Goal: Task Accomplishment & Management: Complete application form

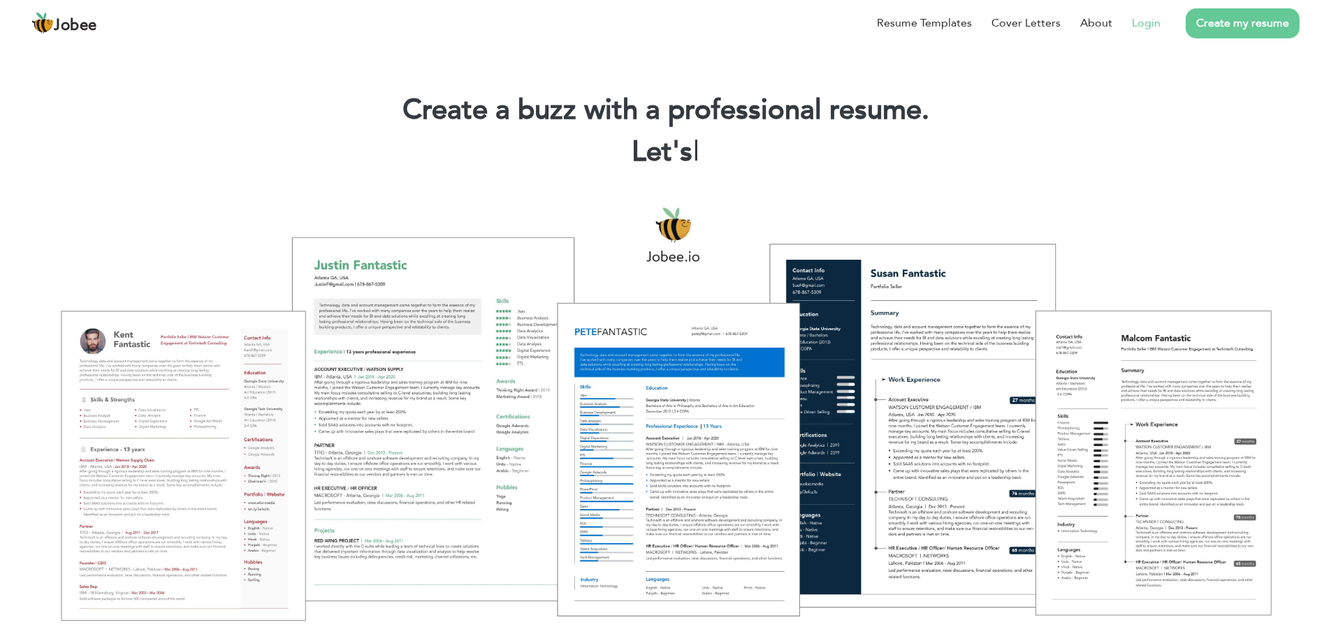
click at [1146, 17] on link "Login" at bounding box center [1146, 23] width 29 height 17
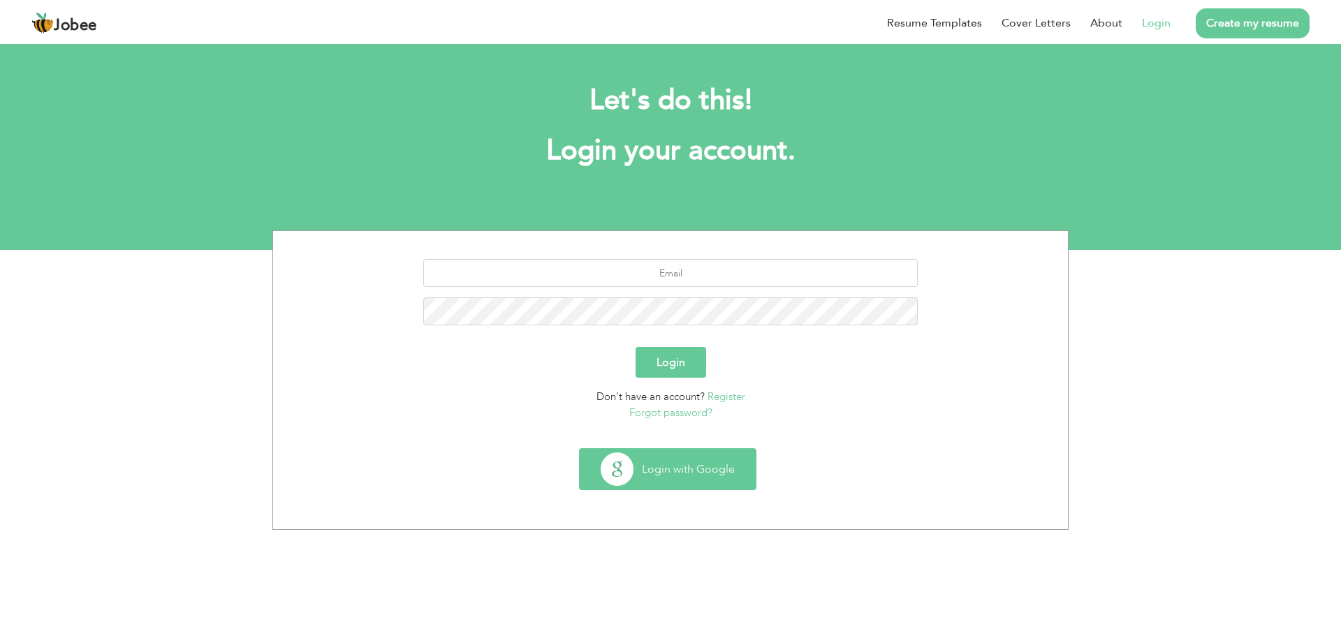
click at [669, 462] on button "Login with Google" at bounding box center [668, 469] width 176 height 41
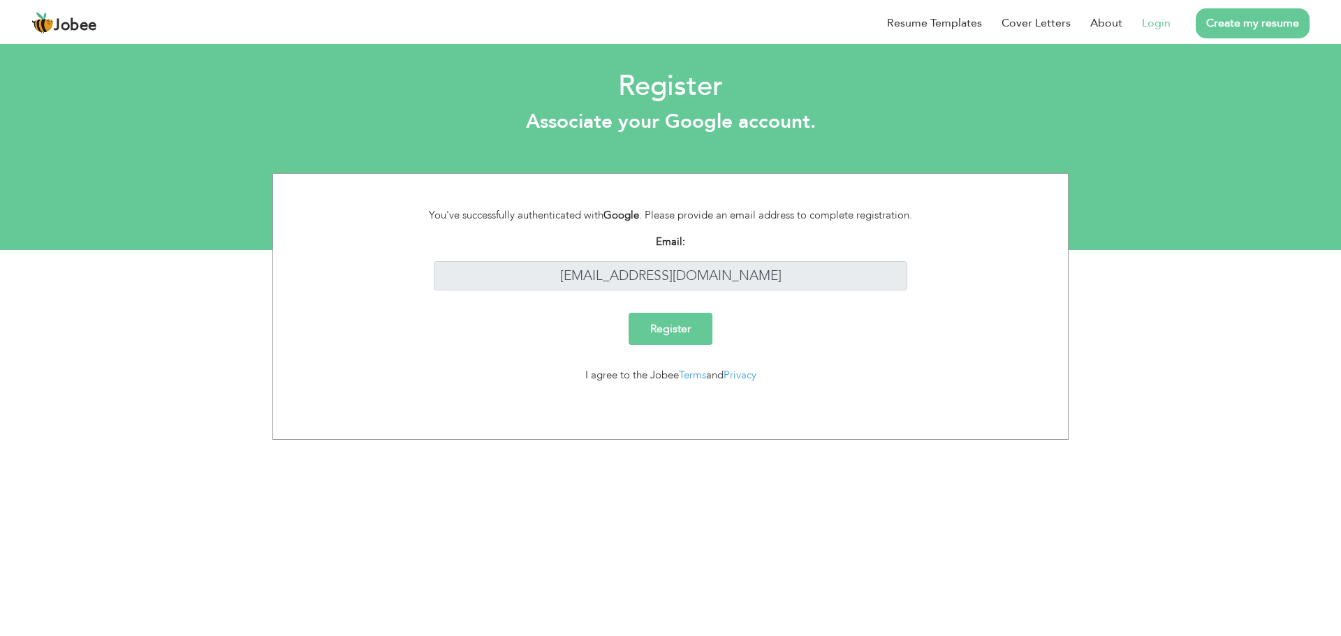
click at [687, 337] on input "Register" at bounding box center [671, 329] width 84 height 32
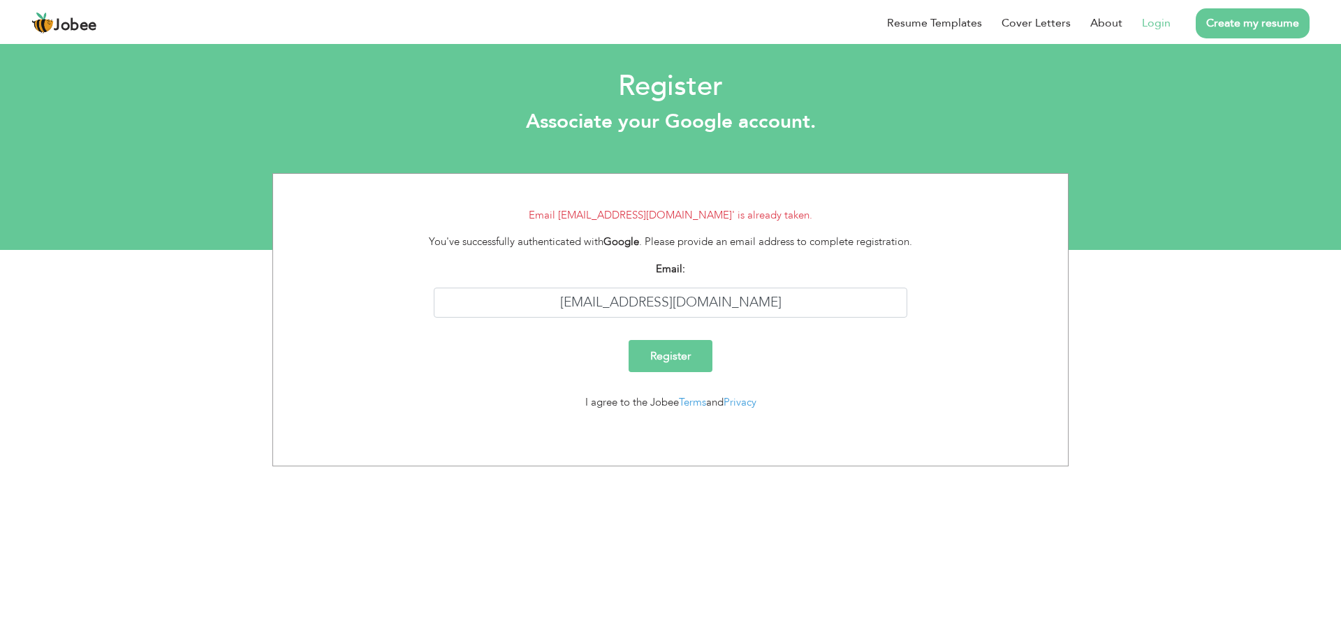
click at [1170, 22] on link "Login" at bounding box center [1156, 23] width 29 height 17
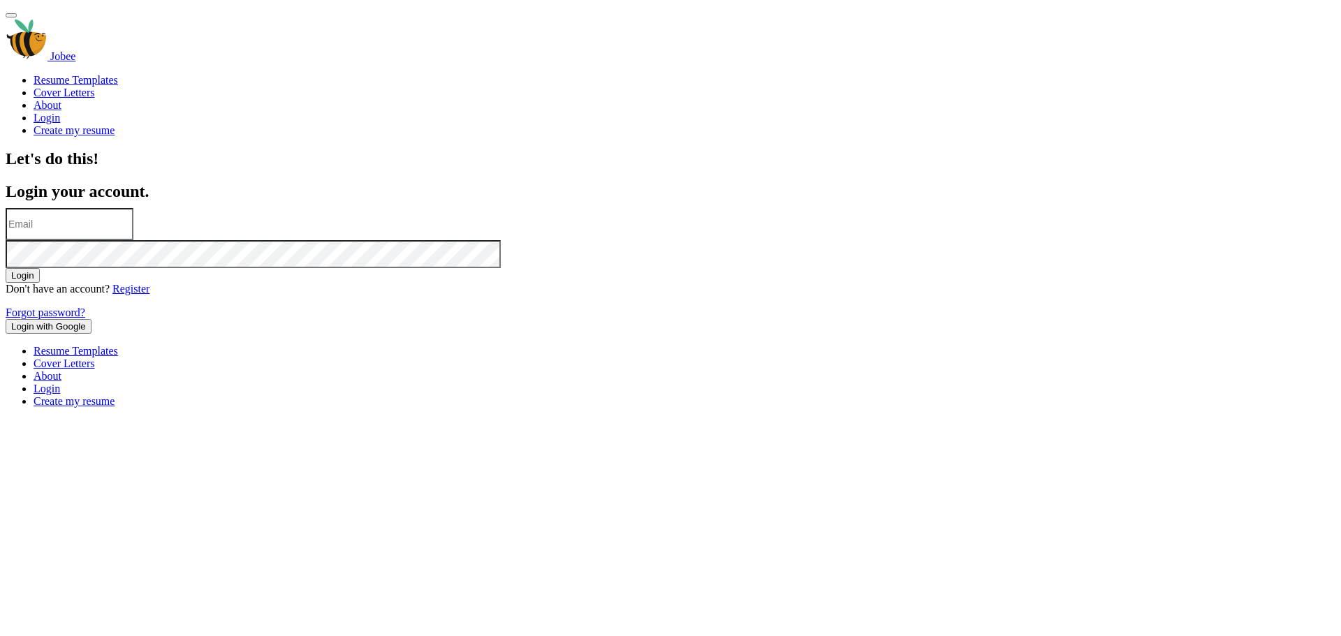
click at [133, 240] on input "text" at bounding box center [70, 224] width 128 height 32
type input "[EMAIL_ADDRESS][DOMAIN_NAME]"
click at [563, 268] on div "[EMAIL_ADDRESS][DOMAIN_NAME]" at bounding box center [671, 238] width 1330 height 60
click at [6, 268] on button "Login" at bounding box center [23, 275] width 34 height 15
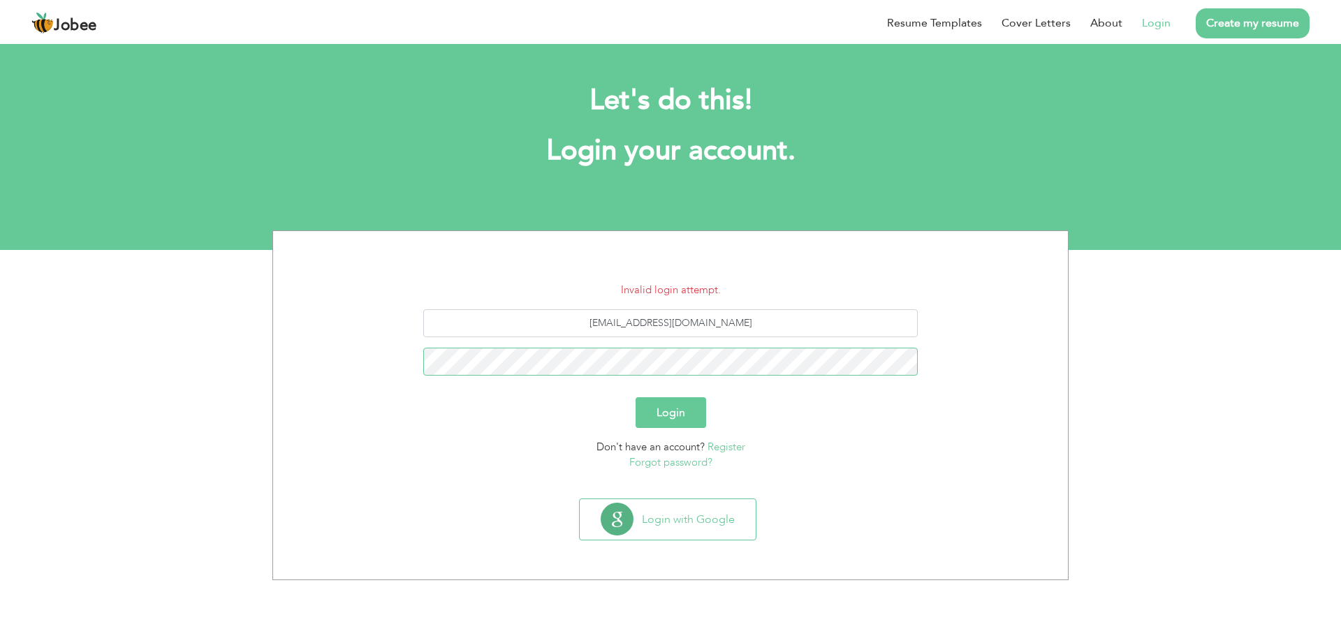
click at [636, 398] on button "Login" at bounding box center [671, 413] width 71 height 31
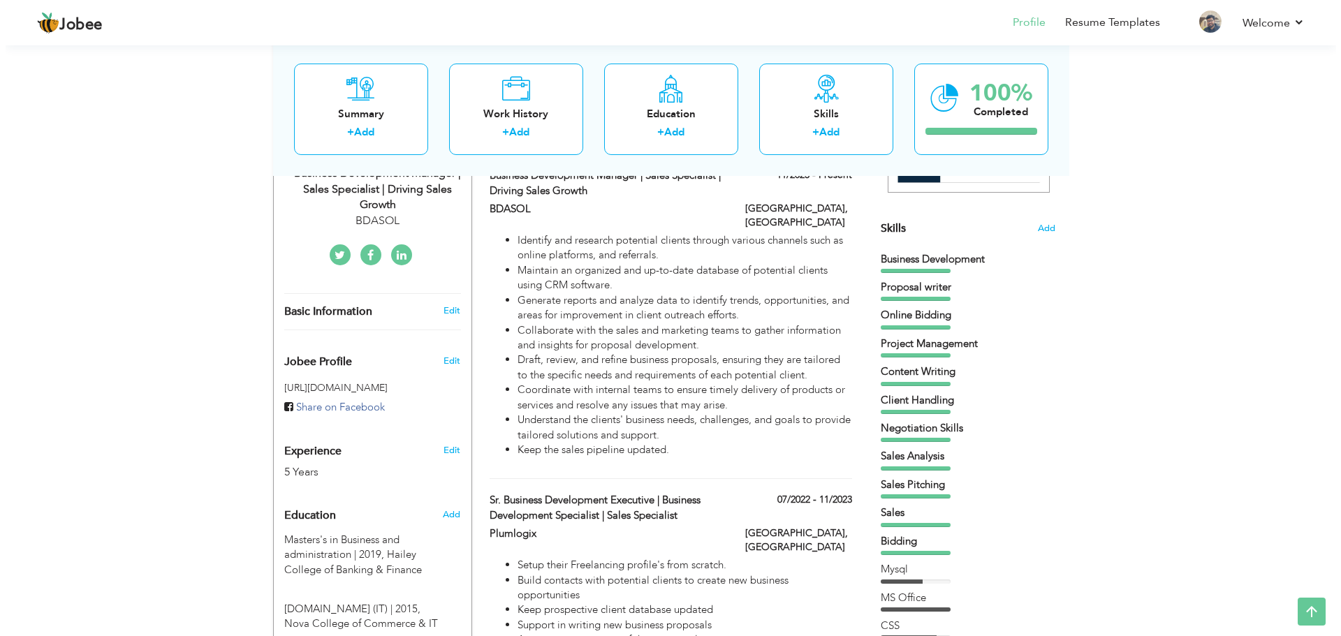
scroll to position [319, 0]
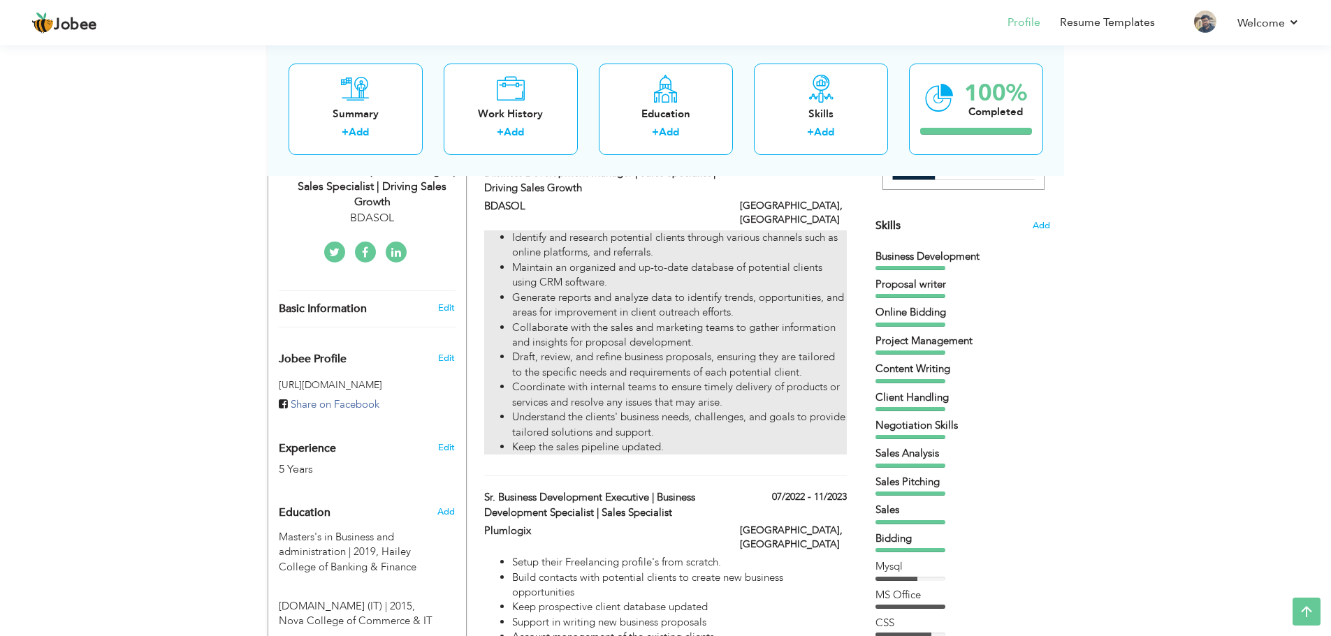
click at [797, 231] on li "Identify and research potential clients through various channels such as online…" at bounding box center [679, 246] width 334 height 30
type input "Business Development Manager | Sales Specialist | Driving Sales Growth"
type input "BDASOL"
type input "11/2023"
type input "[GEOGRAPHIC_DATA]"
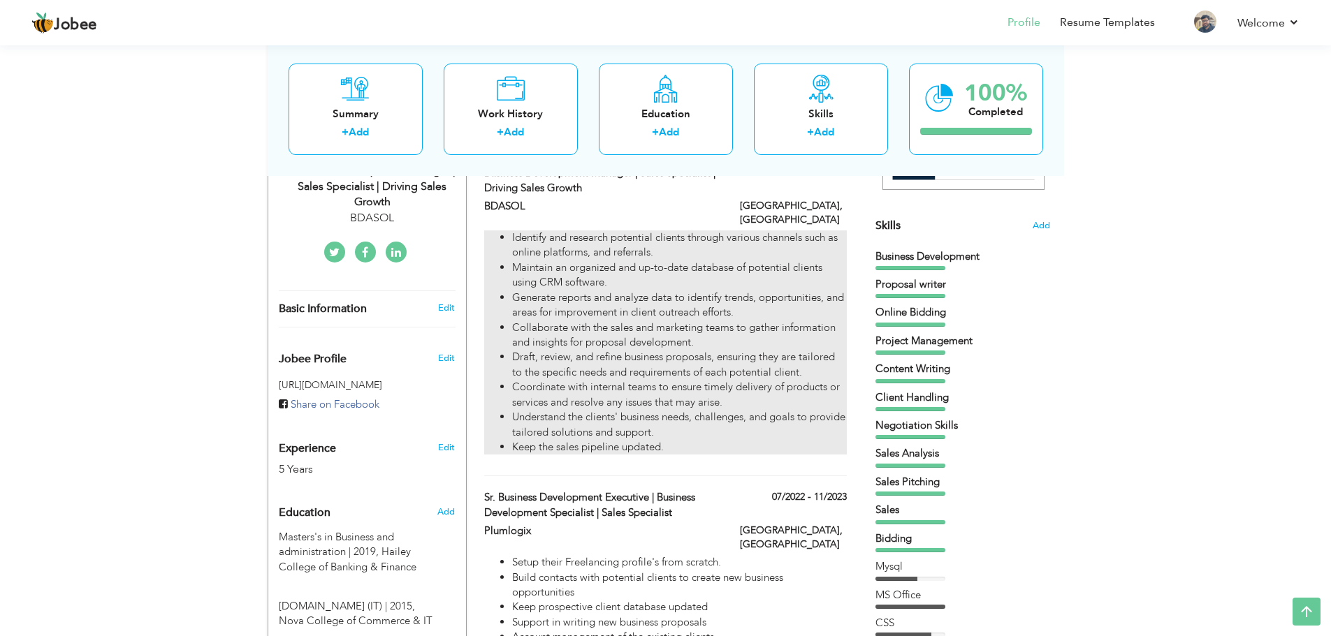
type input "[GEOGRAPHIC_DATA]"
checkbox input "true"
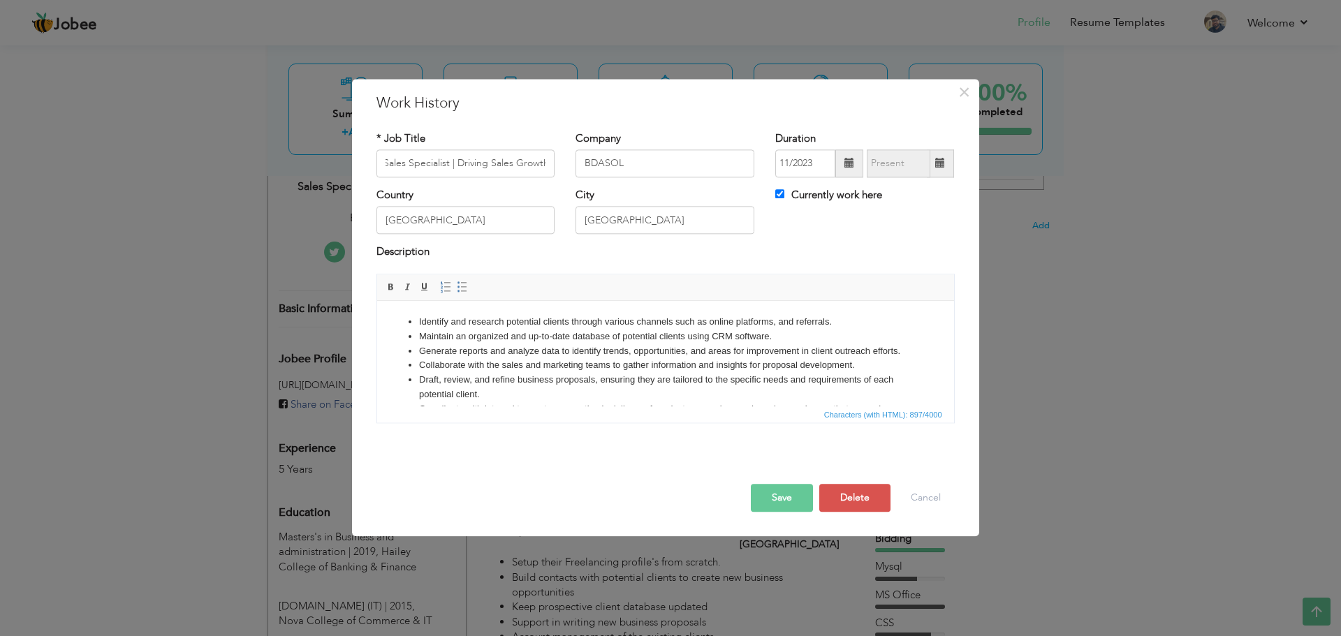
scroll to position [0, 0]
click at [661, 331] on li "Maintain an organized and up-to-date database of potential clients using CRM so…" at bounding box center [664, 337] width 493 height 15
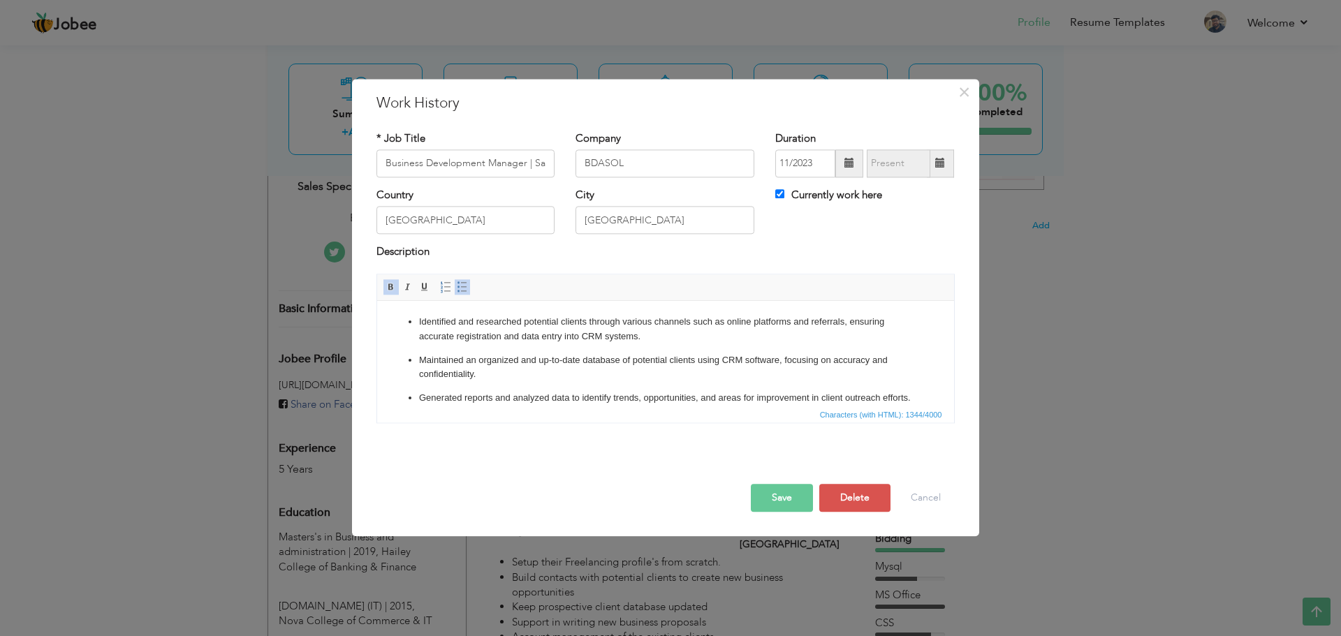
click at [402, 354] on ul "Identified and researched potential clients through various channels such as on…" at bounding box center [665, 460] width 549 height 291
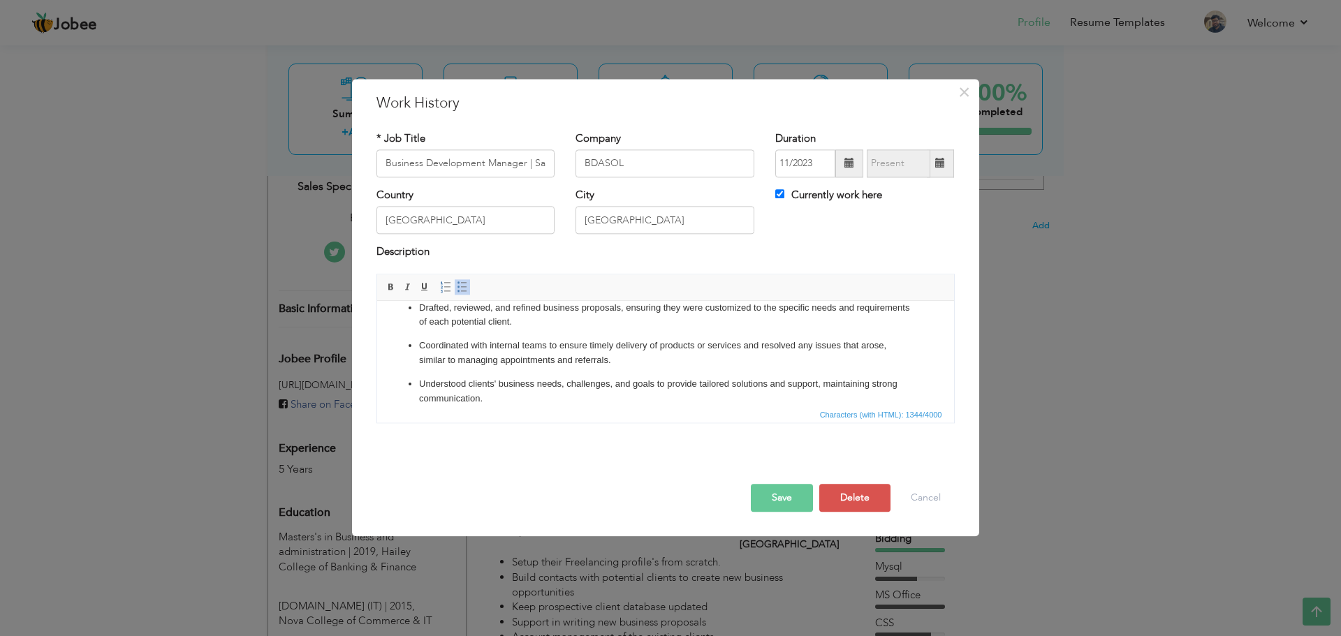
scroll to position [228, 0]
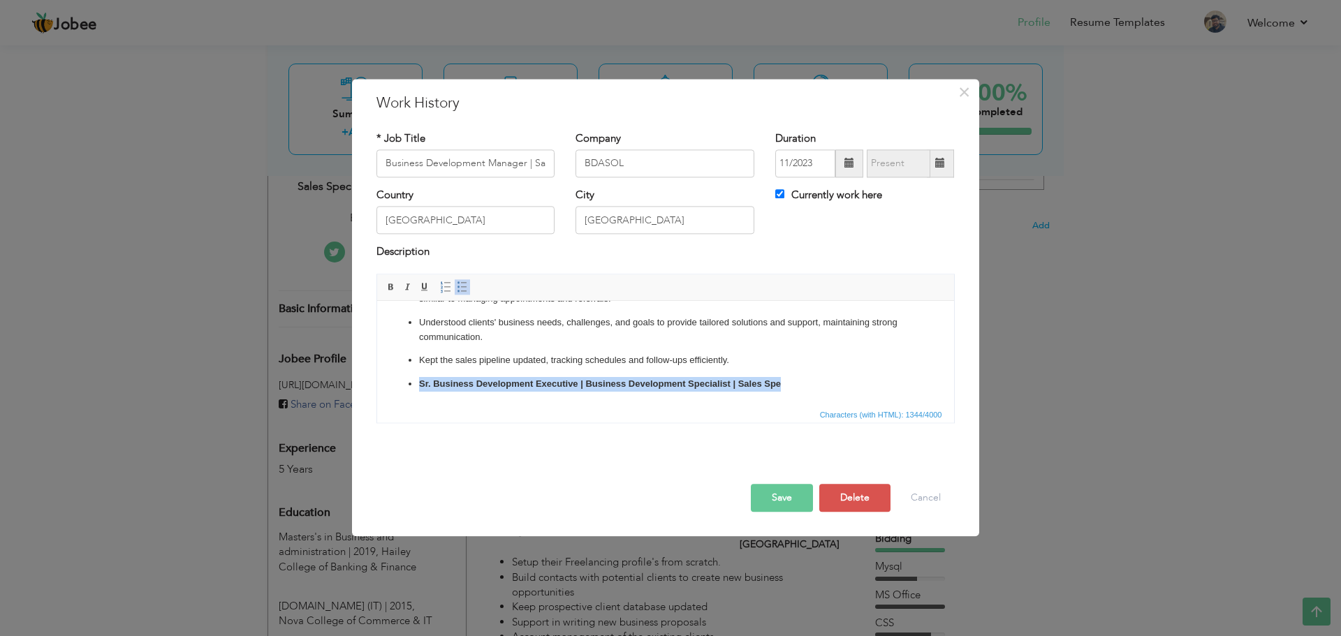
drag, startPoint x: 809, startPoint y: 389, endPoint x: 384, endPoint y: 377, distance: 425.0
click at [384, 377] on html "Identified and researched potential clients through various channels such as on…" at bounding box center [665, 246] width 577 height 319
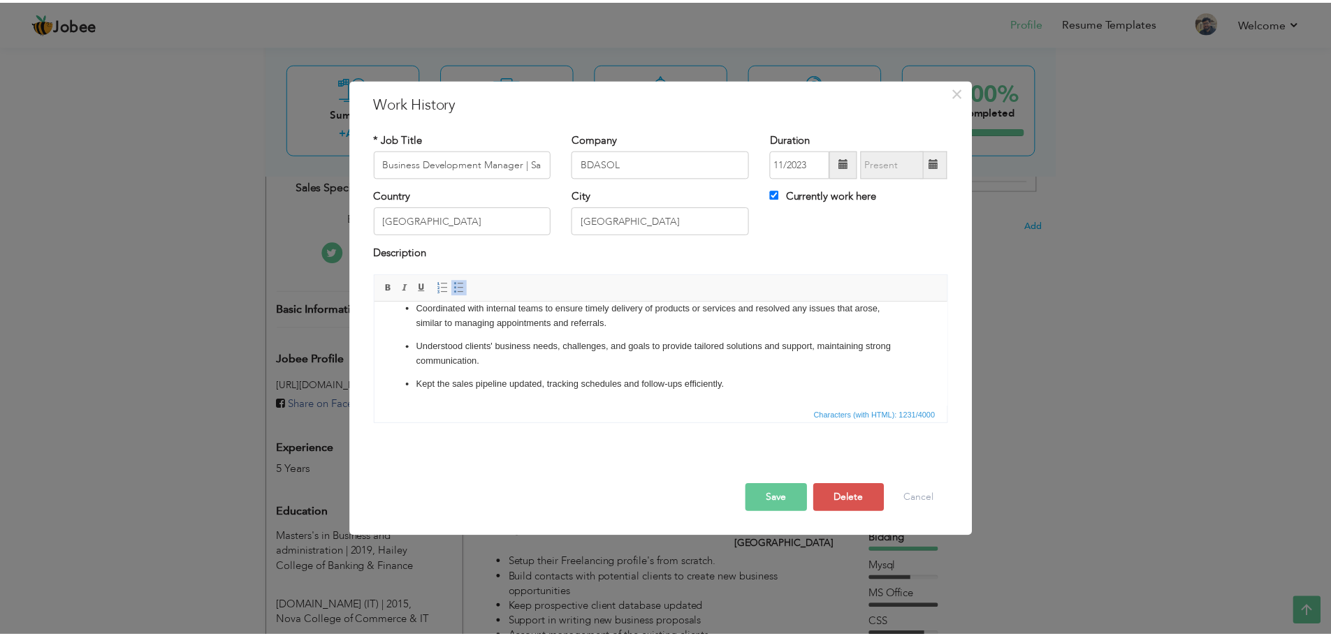
scroll to position [205, 0]
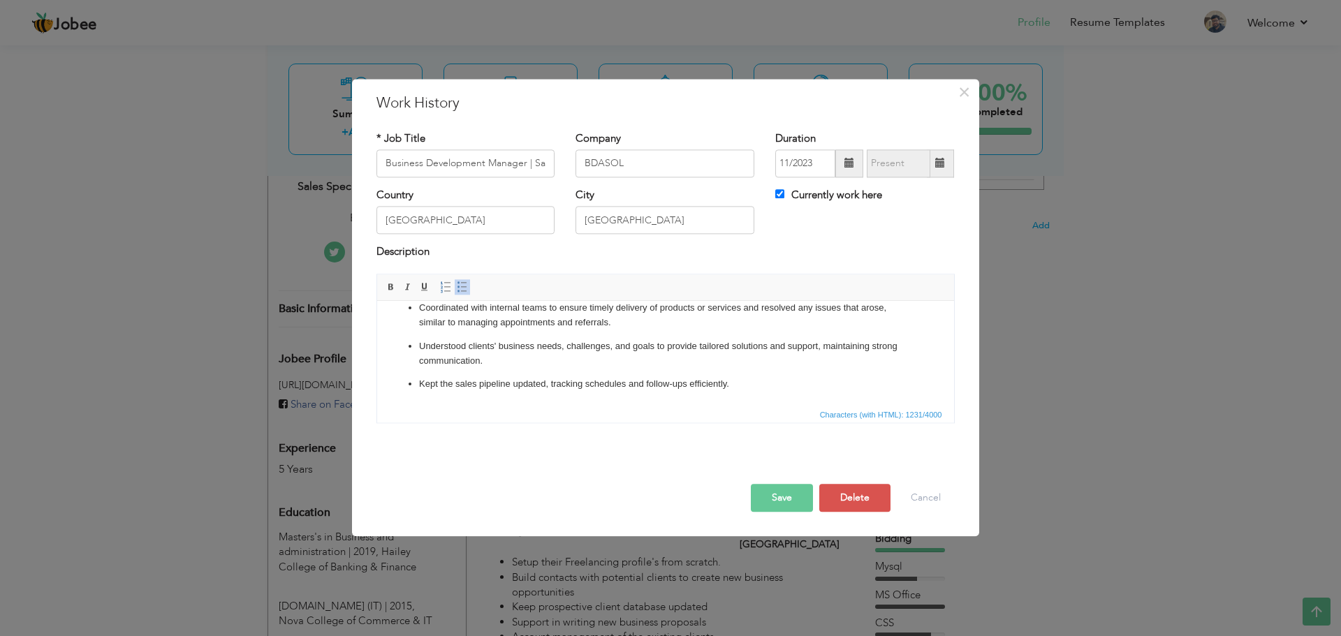
click at [796, 490] on button "Save" at bounding box center [782, 498] width 62 height 28
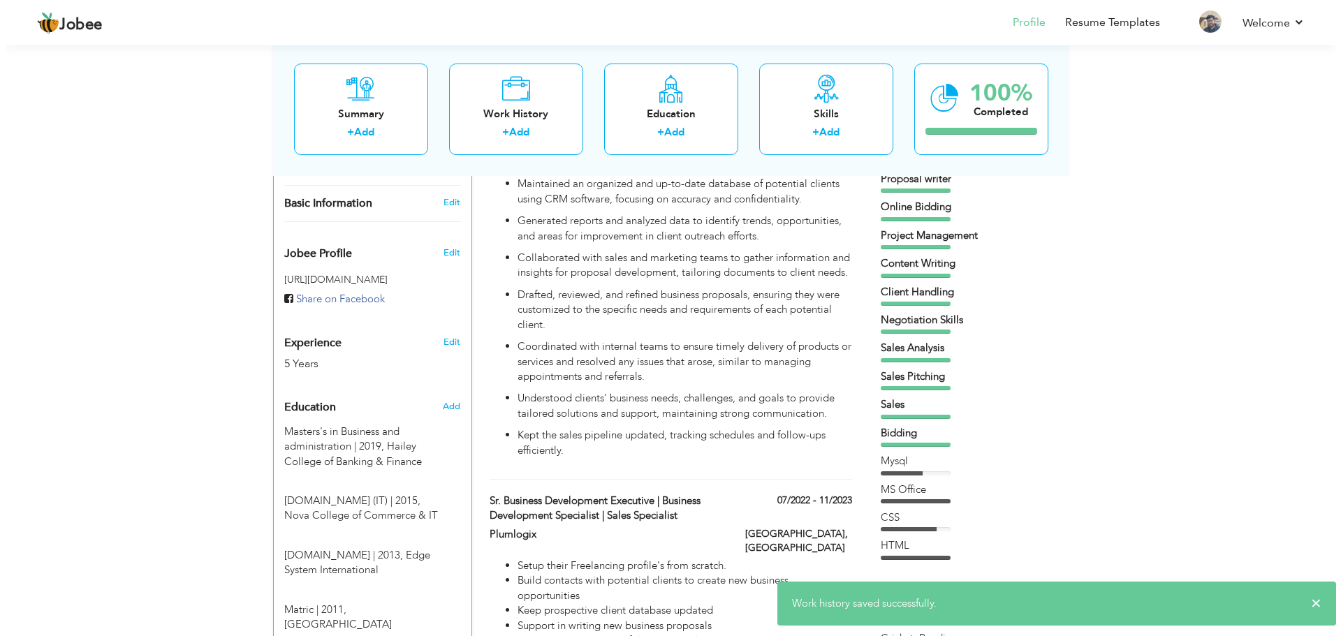
scroll to position [416, 0]
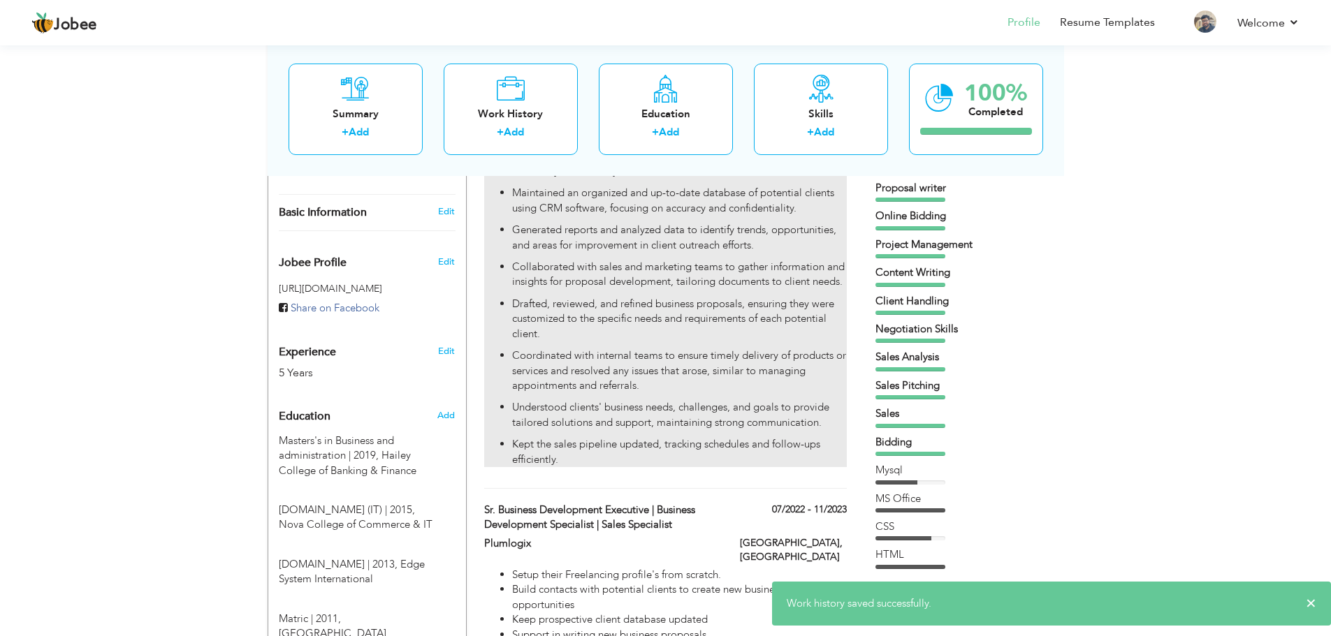
click at [699, 276] on p "Collaborated with sales and marketing teams to gather information and insights …" at bounding box center [679, 275] width 334 height 30
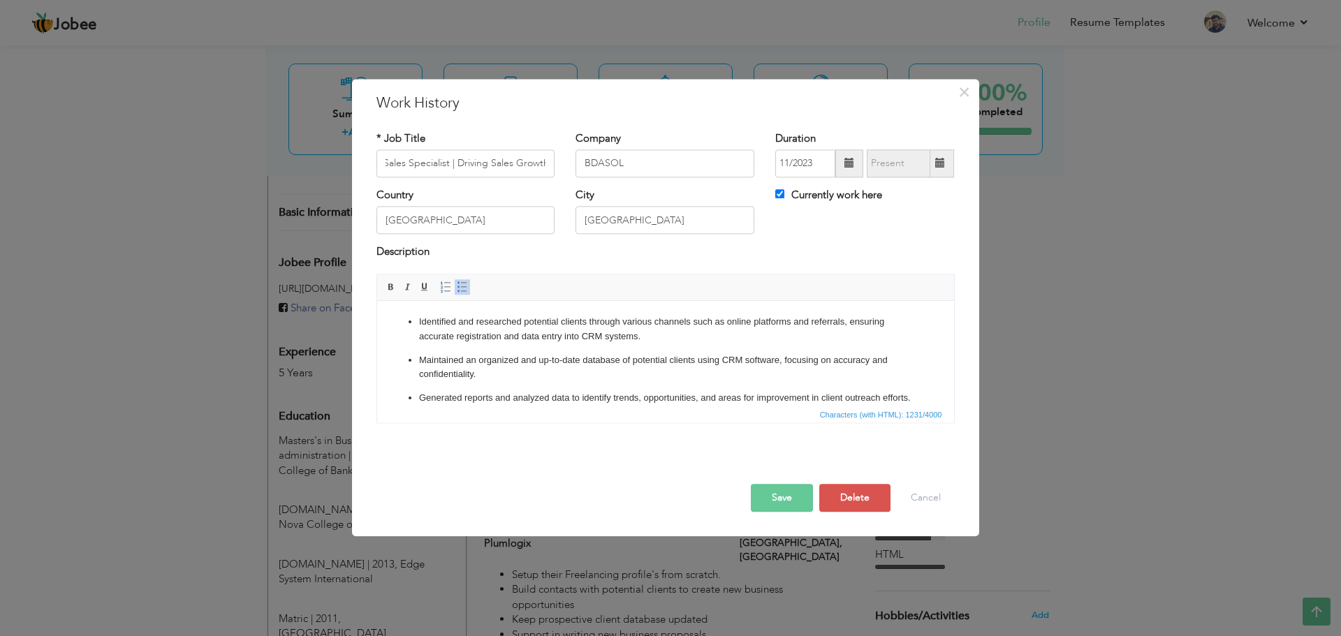
scroll to position [0, 0]
click at [493, 328] on p "Identified and researched potential clients through various channels such as on…" at bounding box center [664, 329] width 493 height 29
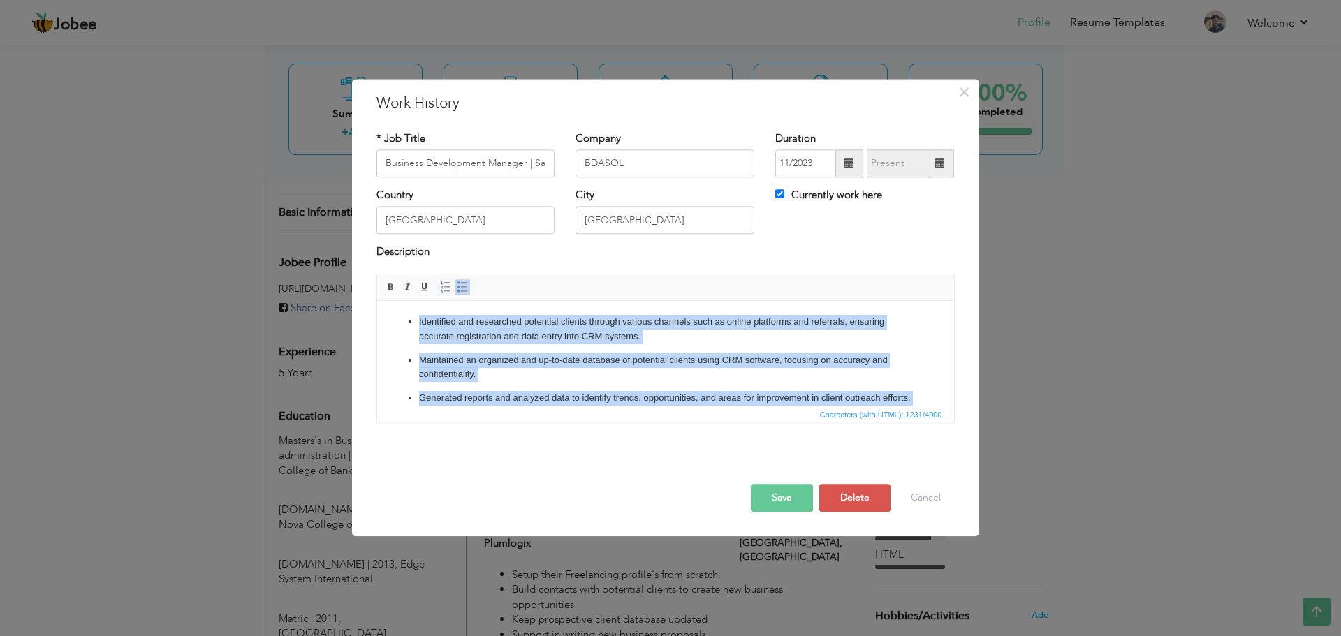
click at [466, 291] on span at bounding box center [462, 287] width 11 height 11
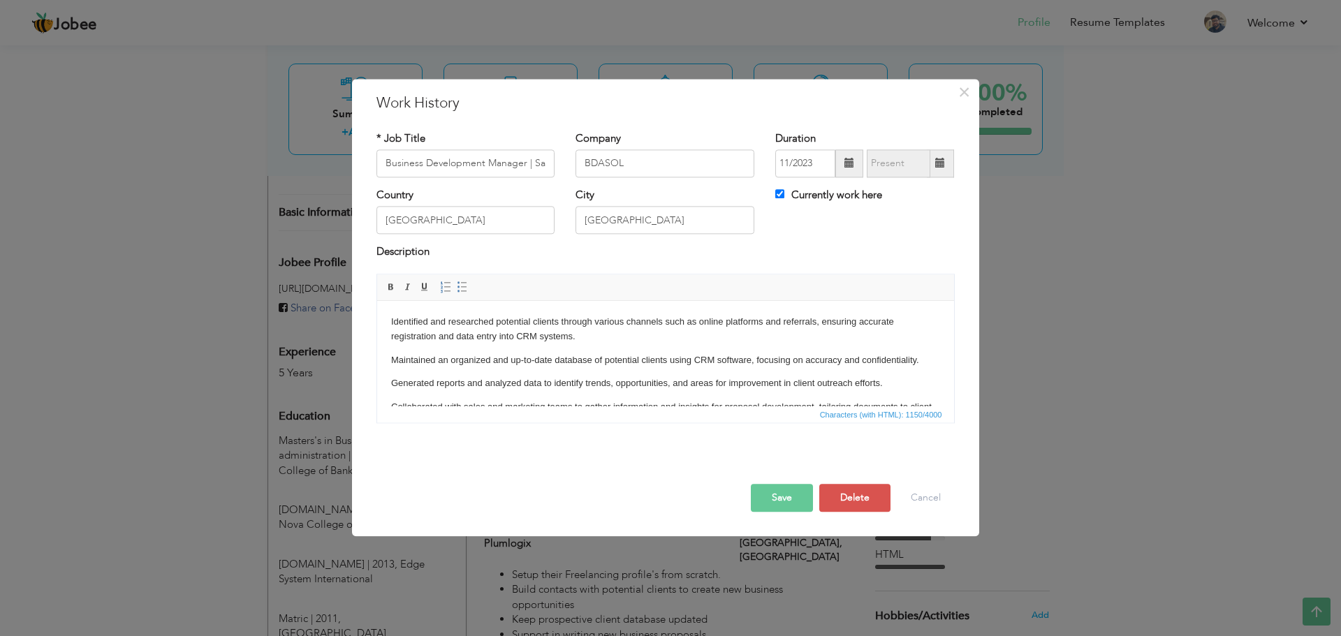
click at [476, 351] on body "Identified and researched potential clients through various channels such as on…" at bounding box center [665, 434] width 549 height 238
click at [391, 361] on p "Maintained an organized and up-to-date database of potential clients using CRM …" at bounding box center [665, 361] width 549 height 15
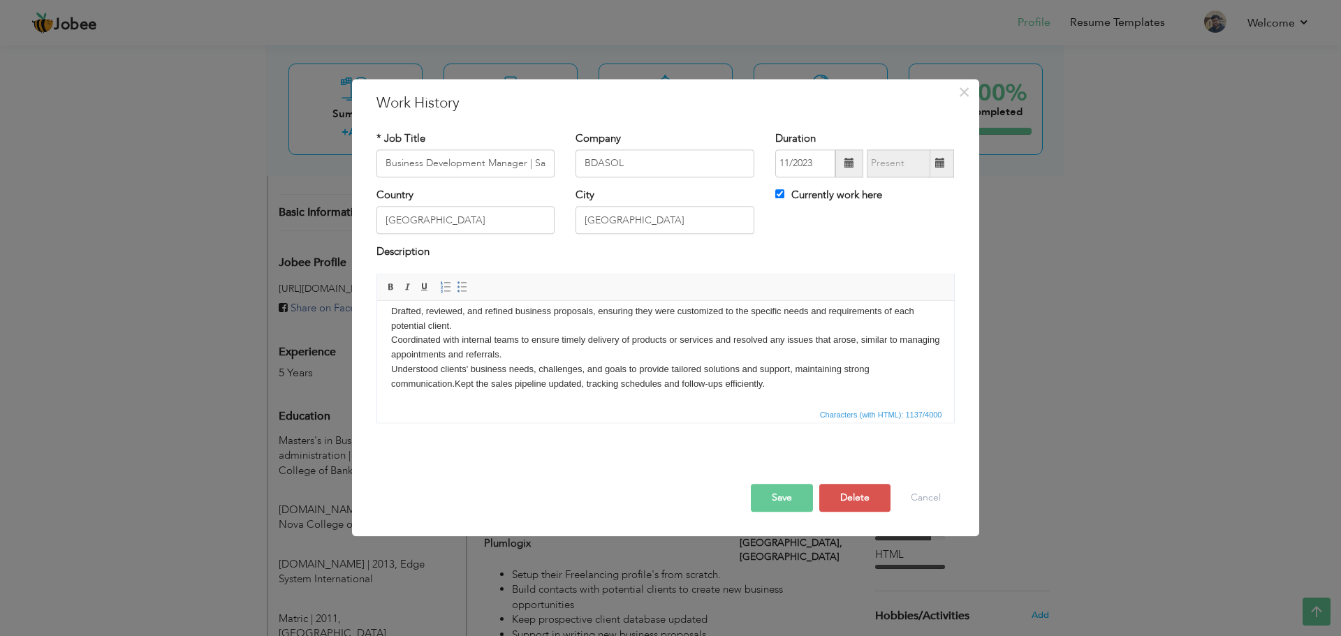
scroll to position [105, 0]
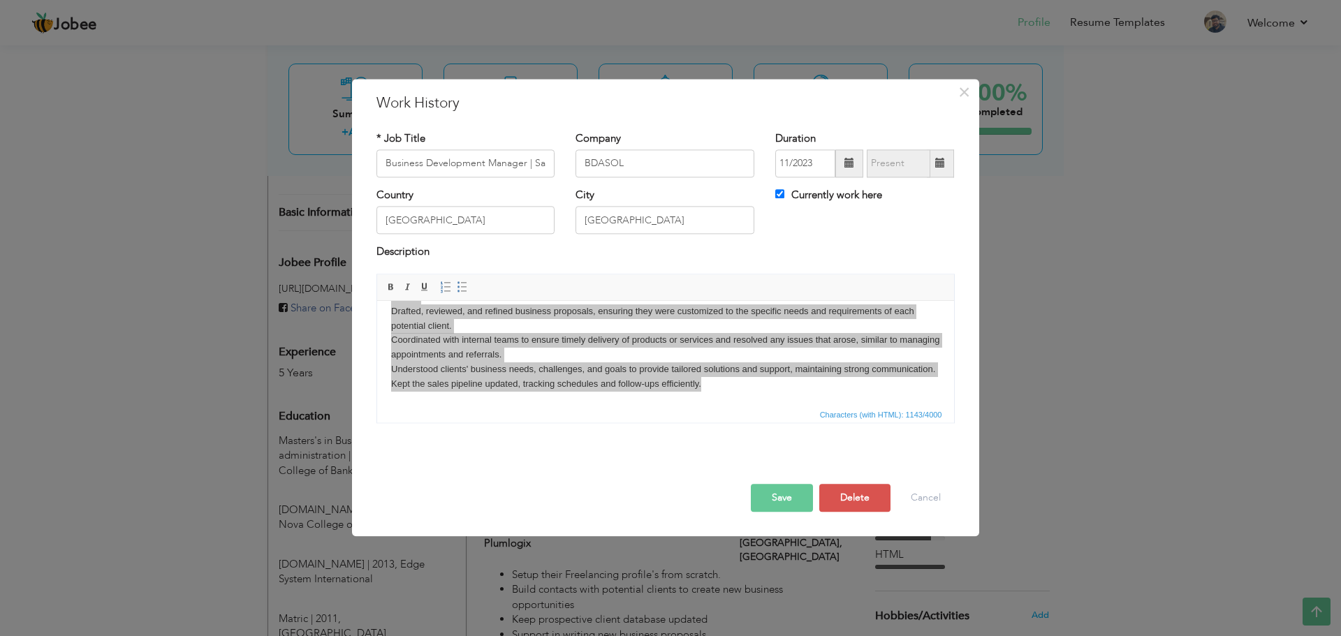
click at [460, 278] on span "Editor toolbars Basic Styles Bold Italic Underline Paragraph Insert/Remove Numb…" at bounding box center [665, 288] width 577 height 27
click at [460, 284] on span at bounding box center [462, 287] width 11 height 11
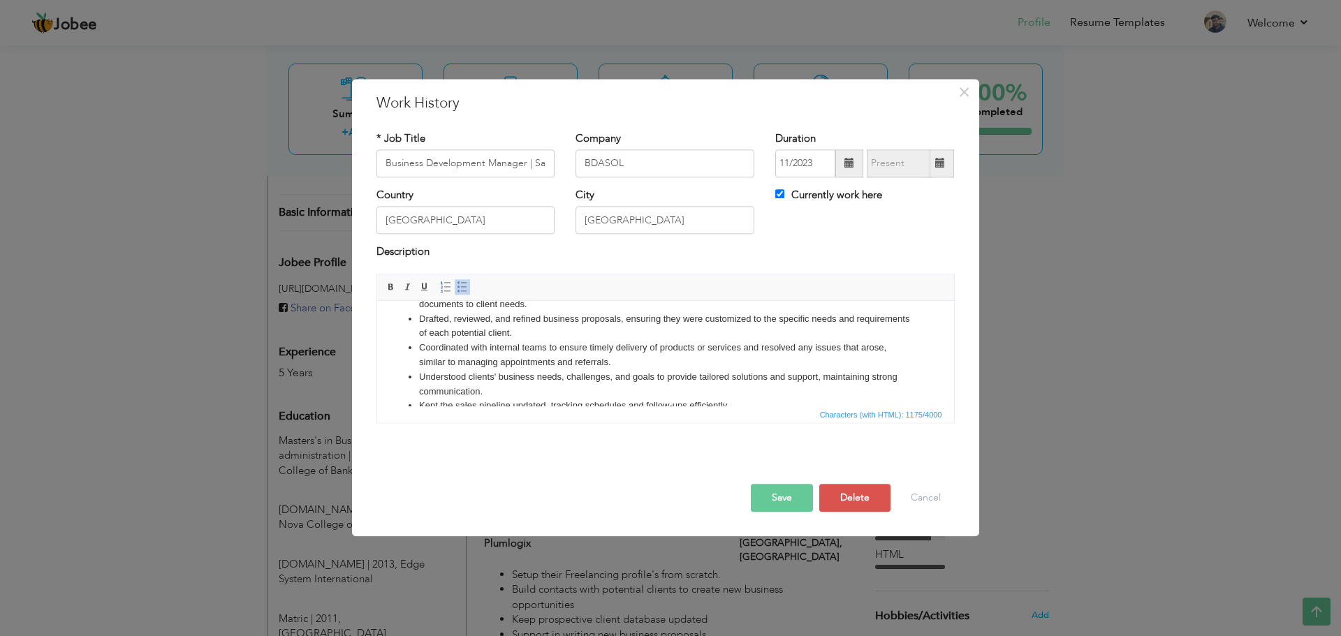
click at [499, 367] on li "Coordinated with internal teams to ensure timely delivery of products or servic…" at bounding box center [664, 355] width 493 height 29
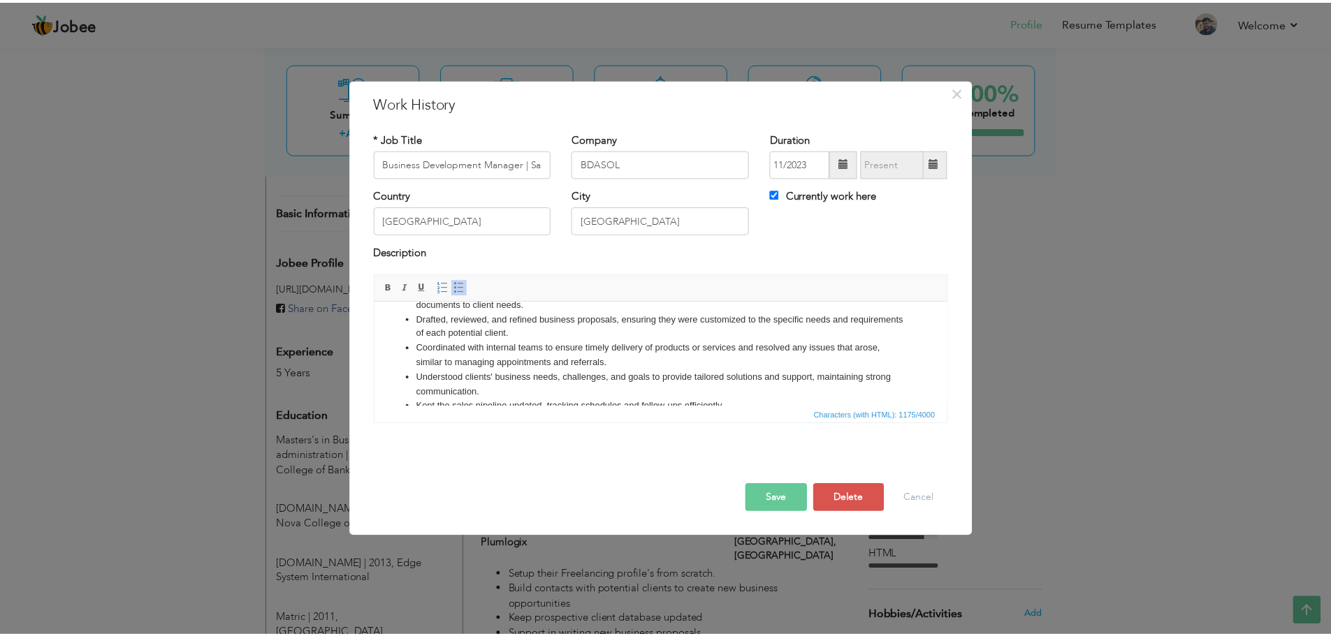
scroll to position [0, 0]
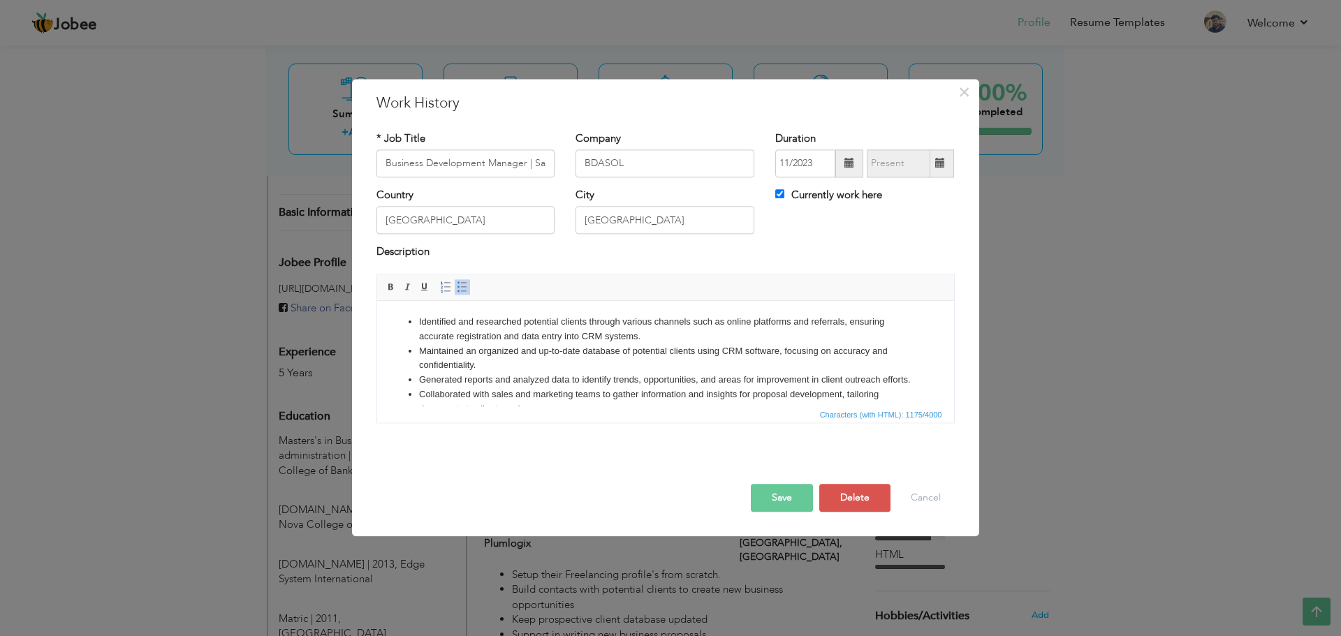
click at [794, 502] on button "Save" at bounding box center [782, 498] width 62 height 28
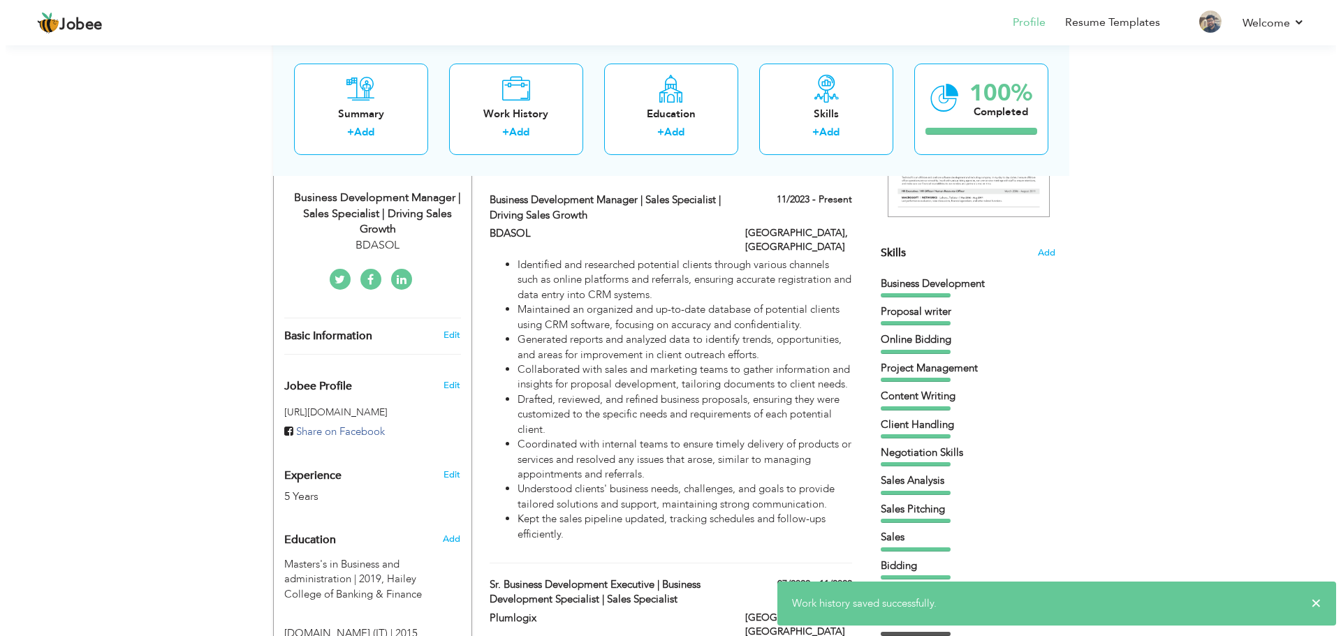
scroll to position [293, 0]
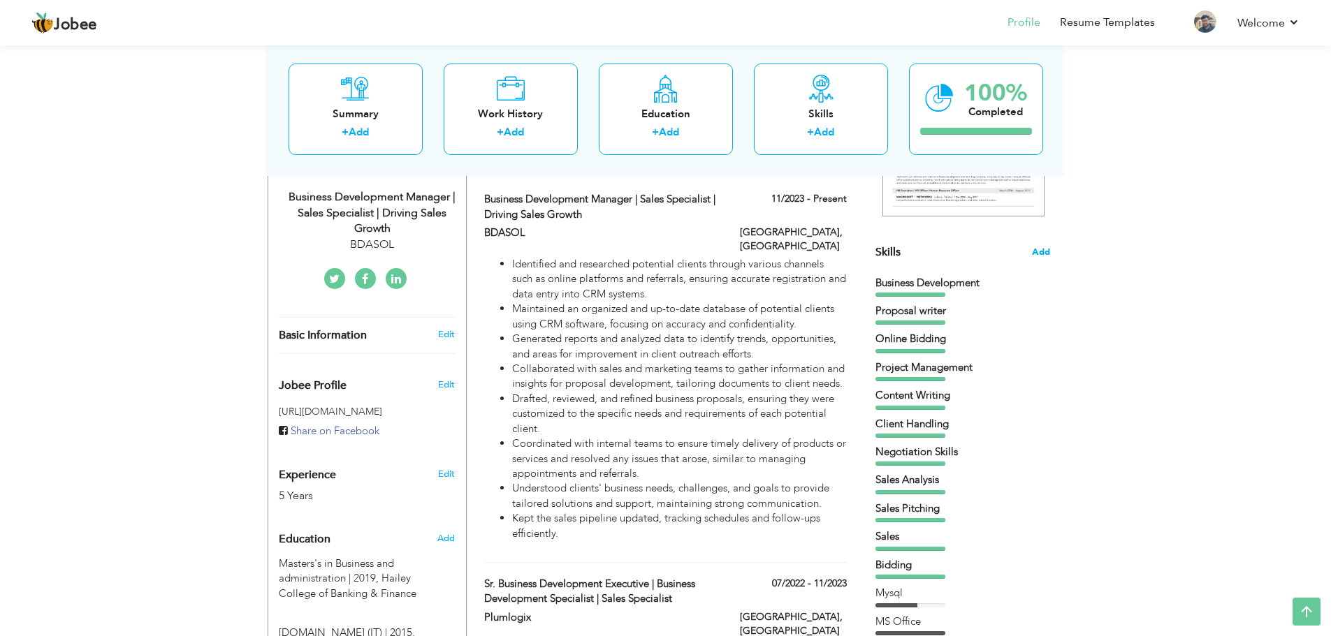
click at [1048, 257] on span "Add" at bounding box center [1041, 252] width 18 height 13
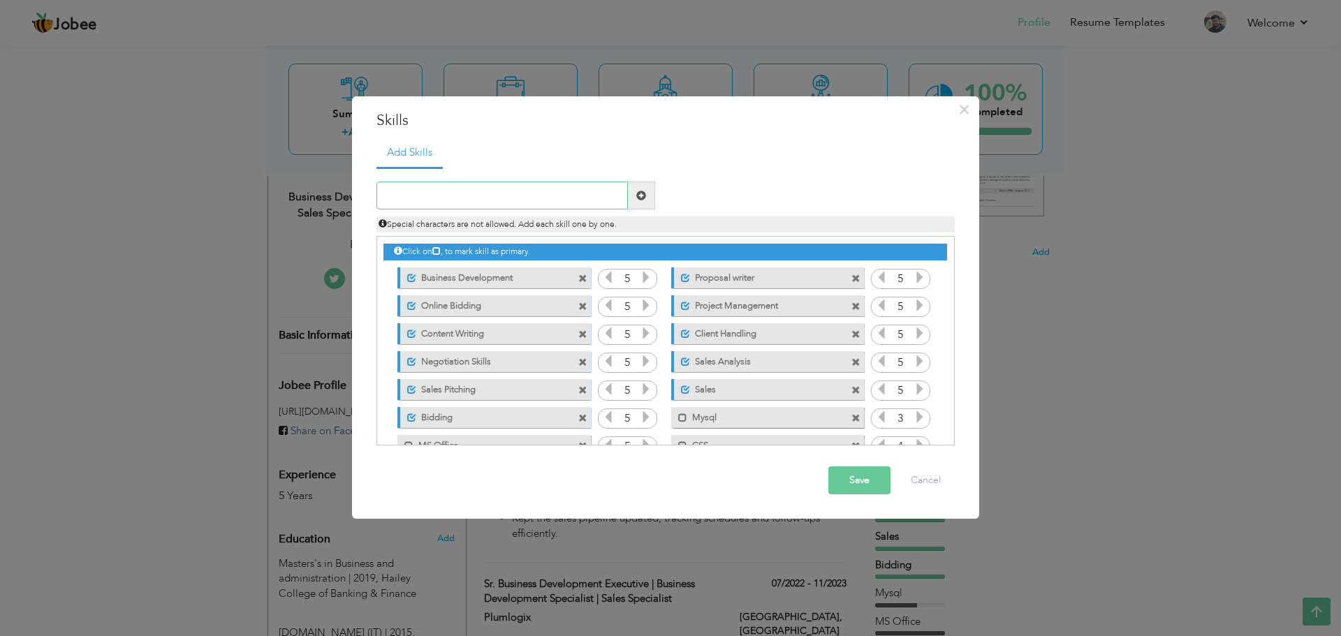
paste input "Data Entry and Database Management (CRM, MySQL)"
type input "Data Entry and Database Management (CRM, MySQL)"
click at [641, 203] on span at bounding box center [641, 196] width 27 height 28
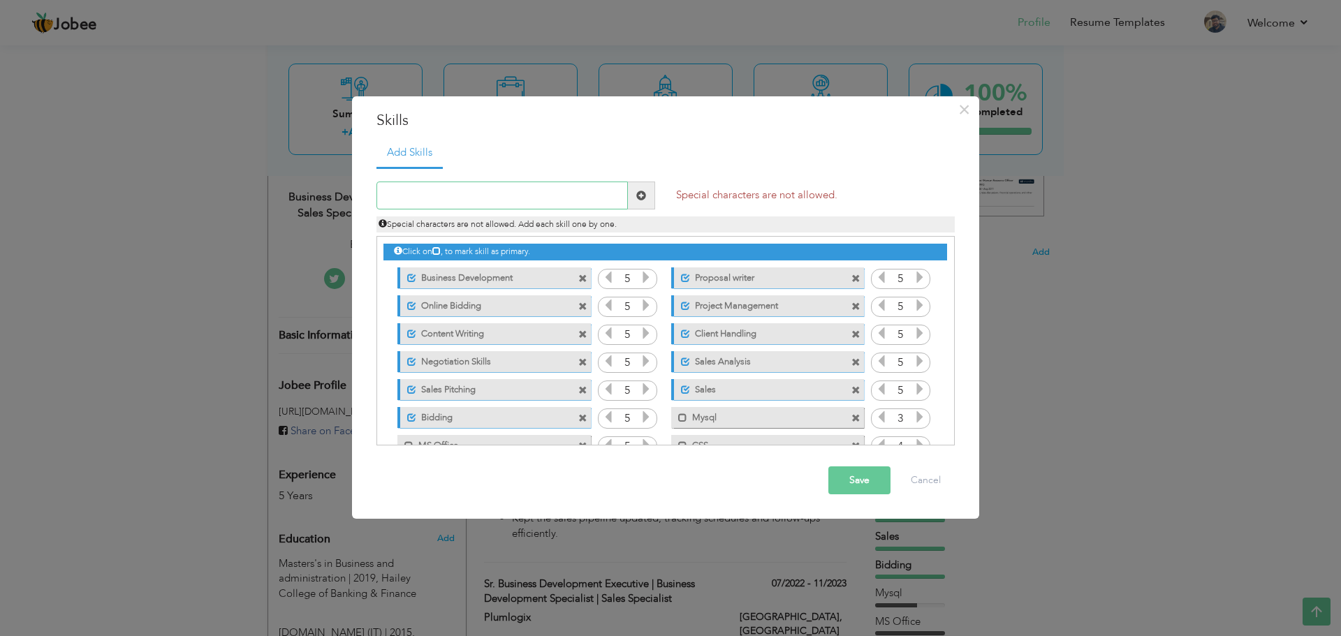
click at [573, 187] on input "text" at bounding box center [503, 196] width 252 height 28
paste input "Data Entry and Database Management (CRM, MySQL)"
click at [558, 195] on input "Data Entry and Database Management (CRM, MySQL)" at bounding box center [503, 196] width 252 height 28
type input "Data Entry and Database Management CRM, MySQL"
click at [632, 199] on span at bounding box center [641, 196] width 27 height 28
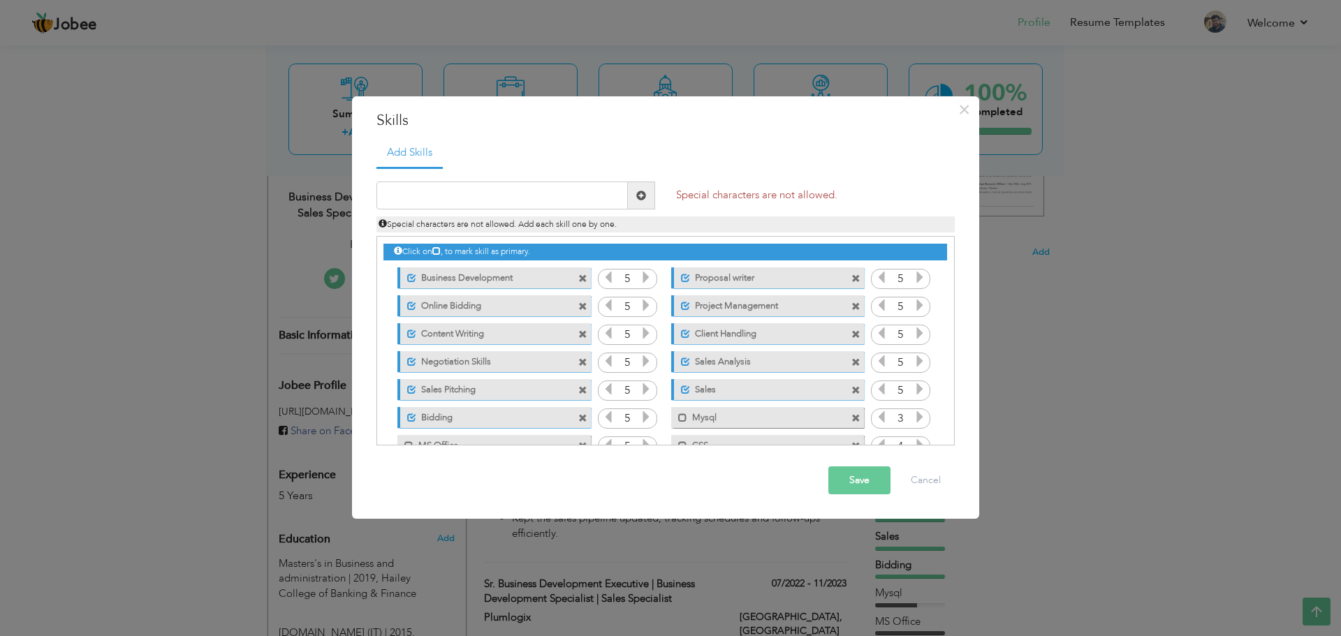
drag, startPoint x: 536, startPoint y: 215, endPoint x: 512, endPoint y: 173, distance: 48.8
click at [512, 173] on div "Special characters are not allowed. Duplicate entry 5 5 5 5 5 5 5" at bounding box center [666, 306] width 578 height 279
paste input "Data Entry and Database Management (CRM, MySQL)"
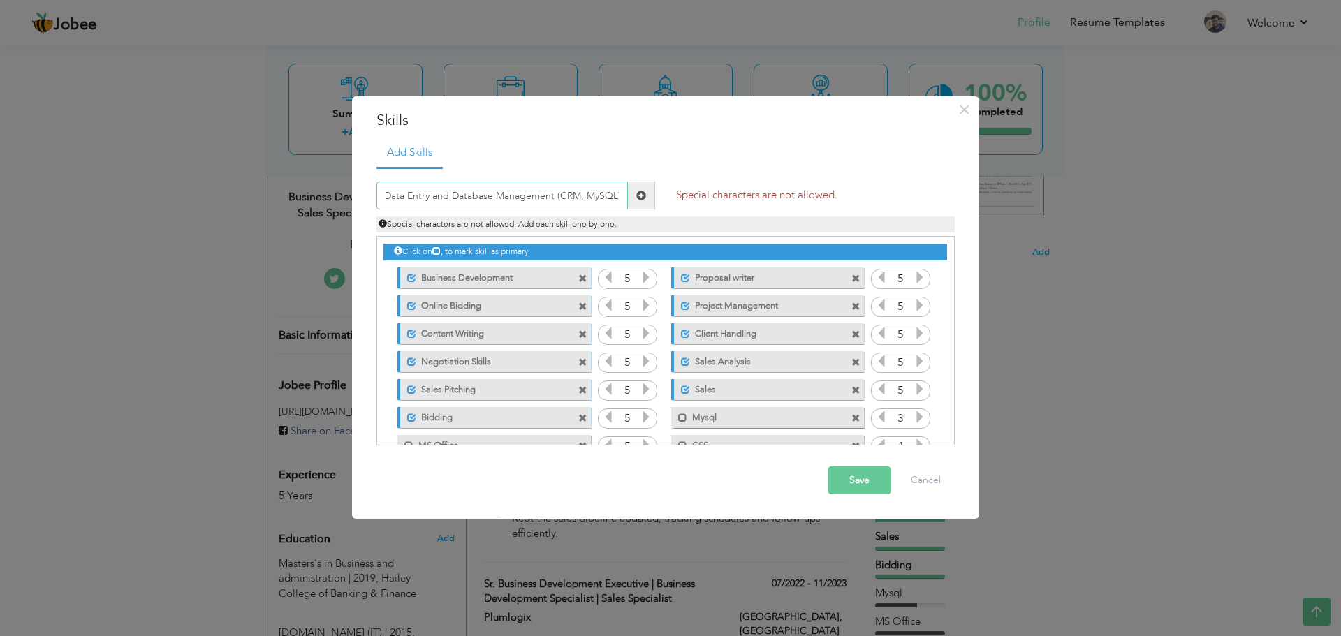
click at [519, 186] on input "Data Entry and Database Management (CRM, MySQL)" at bounding box center [503, 196] width 252 height 28
type input "Data Entry and Database Management"
click at [581, 198] on input "text" at bounding box center [503, 196] width 252 height 28
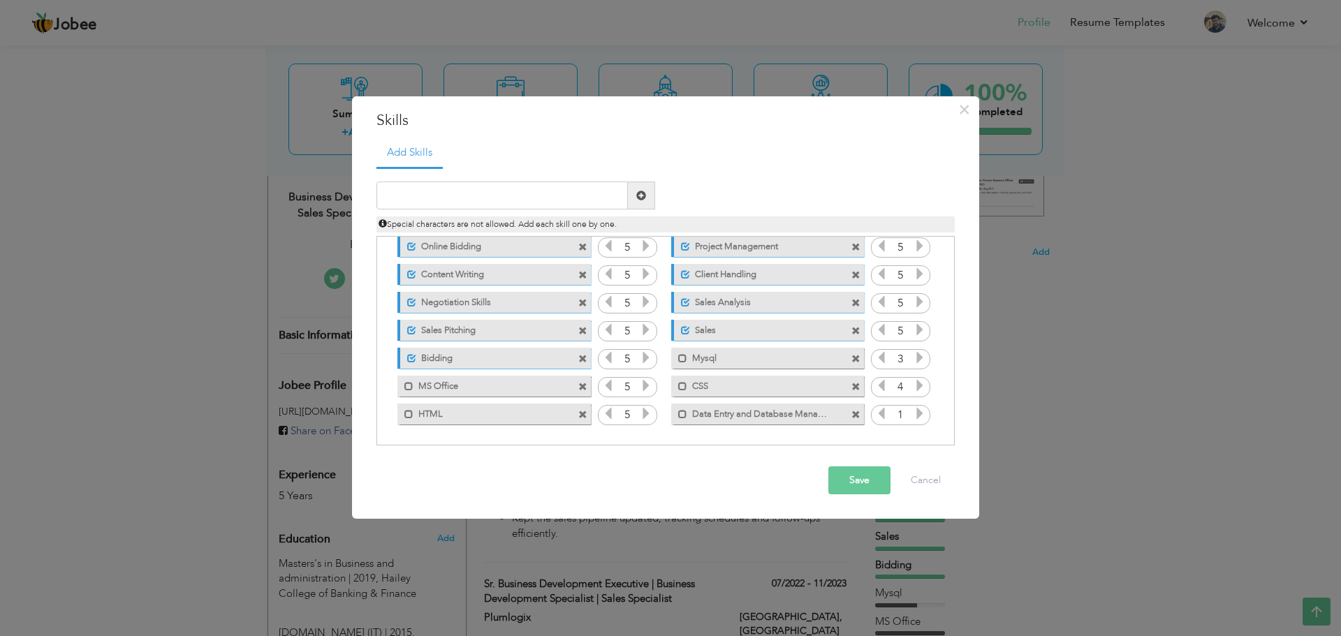
click at [922, 417] on icon at bounding box center [920, 413] width 13 height 13
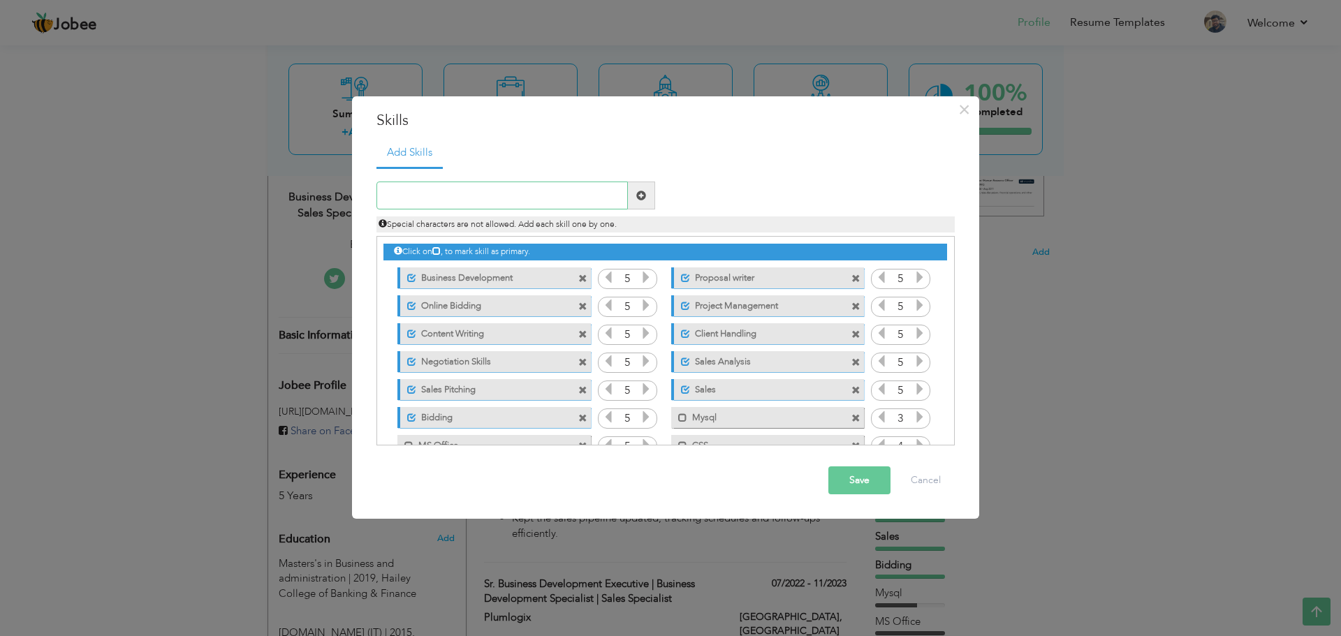
paste input "Client Registration and Scheduling"
click at [541, 208] on input "text" at bounding box center [503, 196] width 252 height 28
type input "Client Registration and Scheduling"
click at [641, 193] on span at bounding box center [641, 196] width 10 height 10
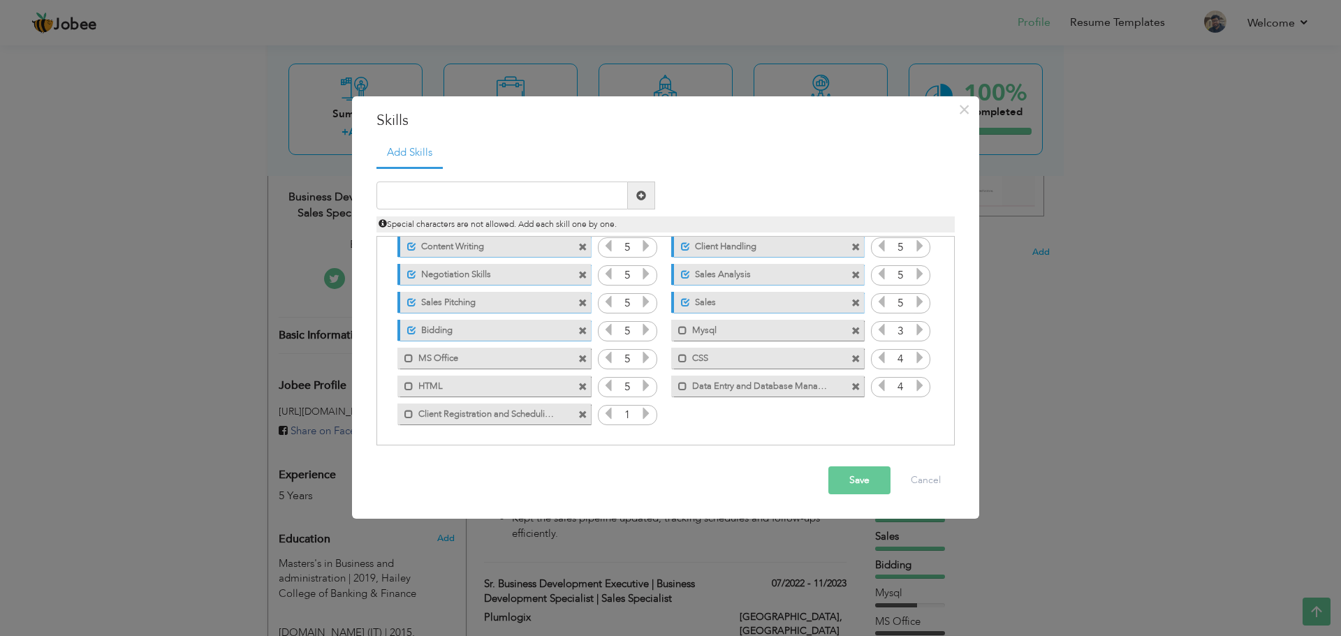
click at [644, 418] on icon at bounding box center [646, 413] width 13 height 13
click at [609, 355] on icon at bounding box center [608, 357] width 13 height 13
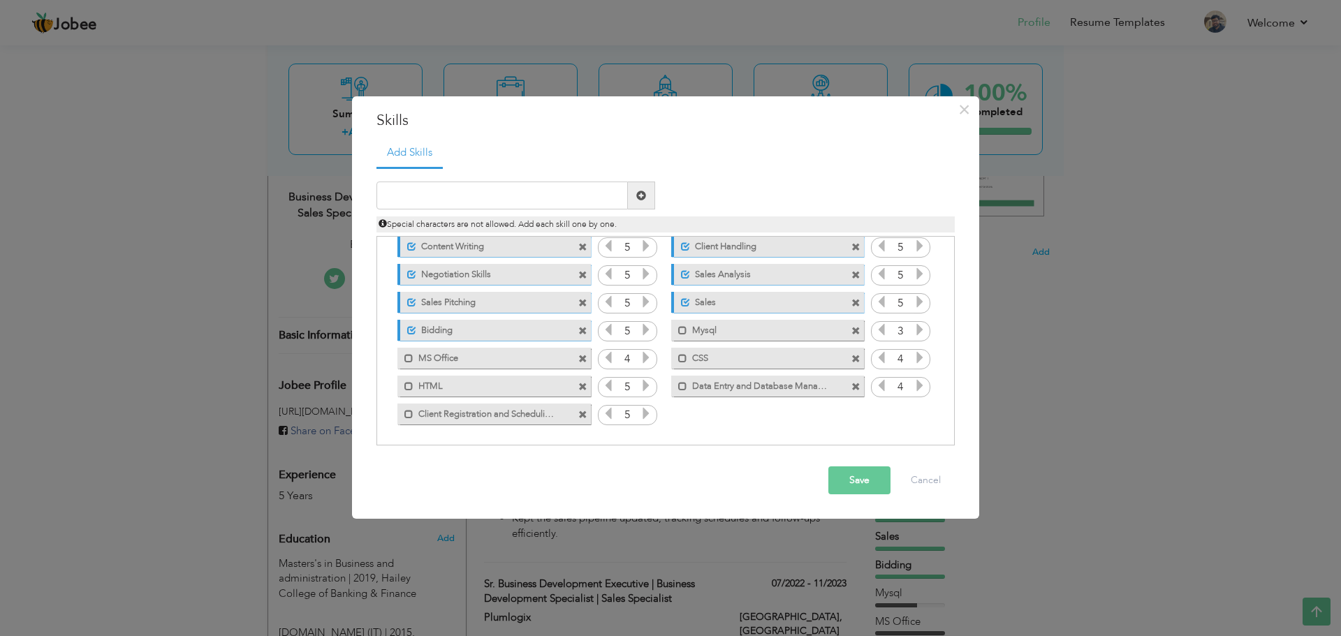
click at [917, 388] on icon at bounding box center [920, 385] width 13 height 13
paste input "Administrative Support and Documentation Preparati"
click at [577, 198] on input "Administrative Support and Documentation Preparati" at bounding box center [503, 196] width 252 height 28
click at [495, 198] on input "Administrative Support and Documentation" at bounding box center [503, 196] width 252 height 28
type input "Administrative Support"
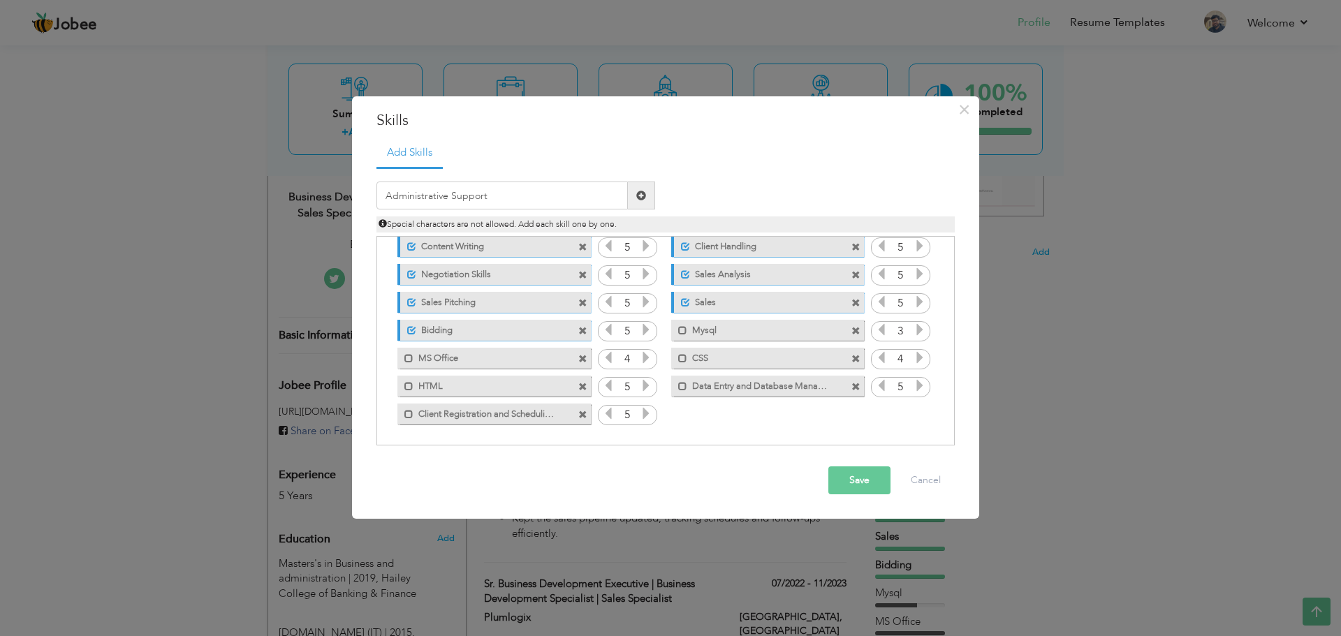
click at [642, 197] on span at bounding box center [641, 196] width 10 height 10
click at [919, 425] on span at bounding box center [920, 416] width 13 height 18
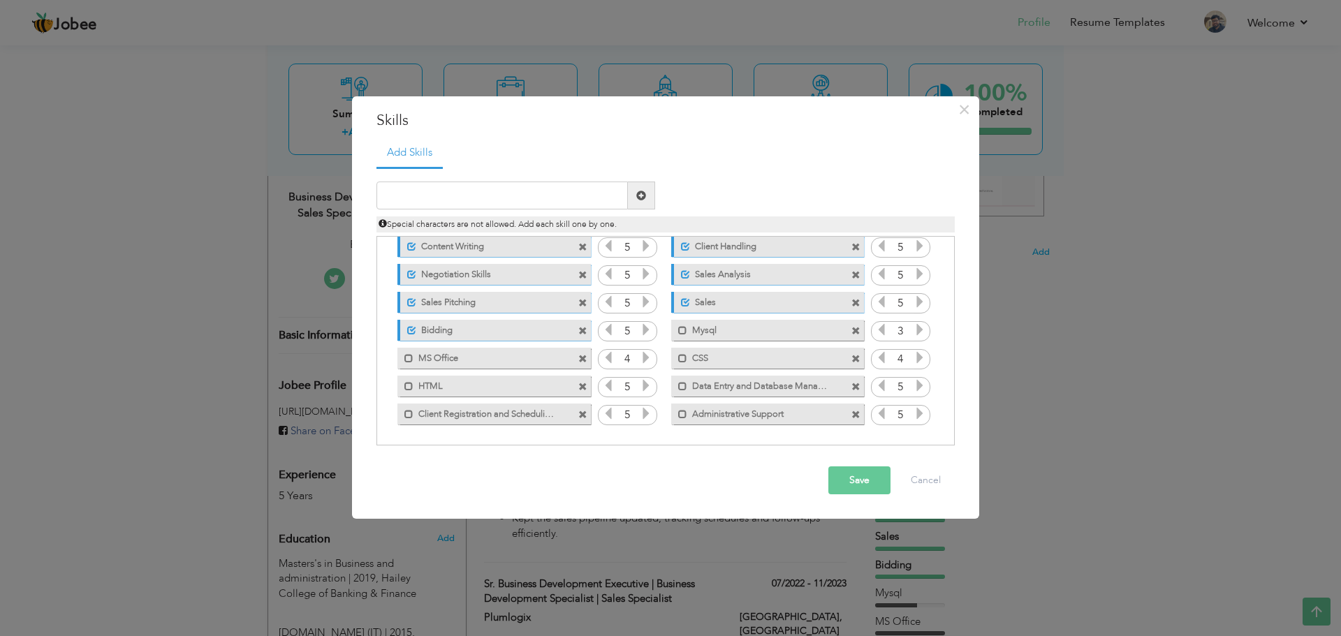
click at [858, 485] on button "Save" at bounding box center [860, 481] width 62 height 28
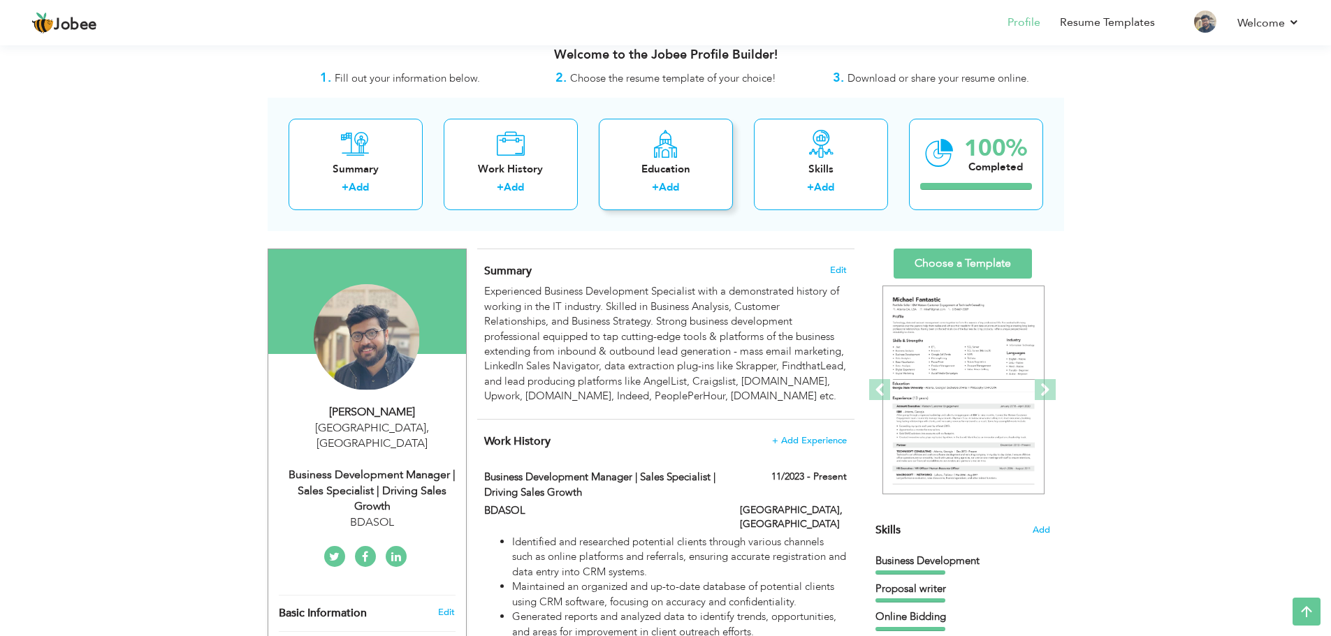
scroll to position [0, 0]
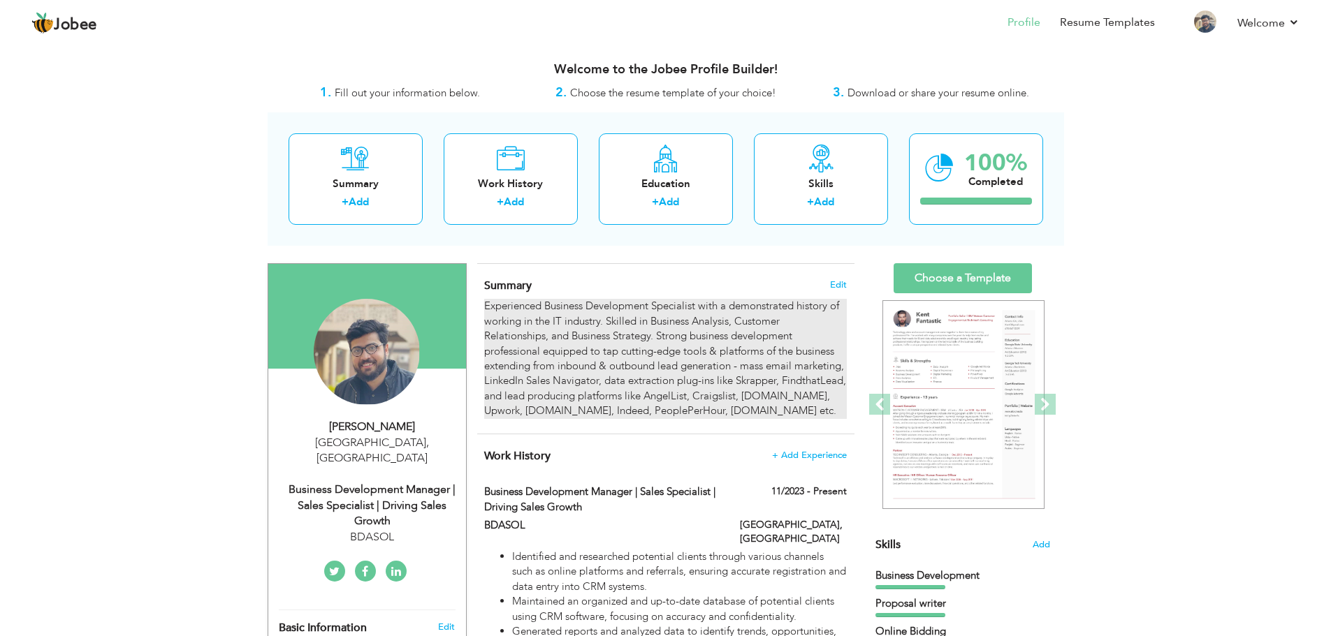
click at [787, 346] on div "Experienced Business Development Specialist with a demonstrated history of work…" at bounding box center [665, 358] width 362 height 119
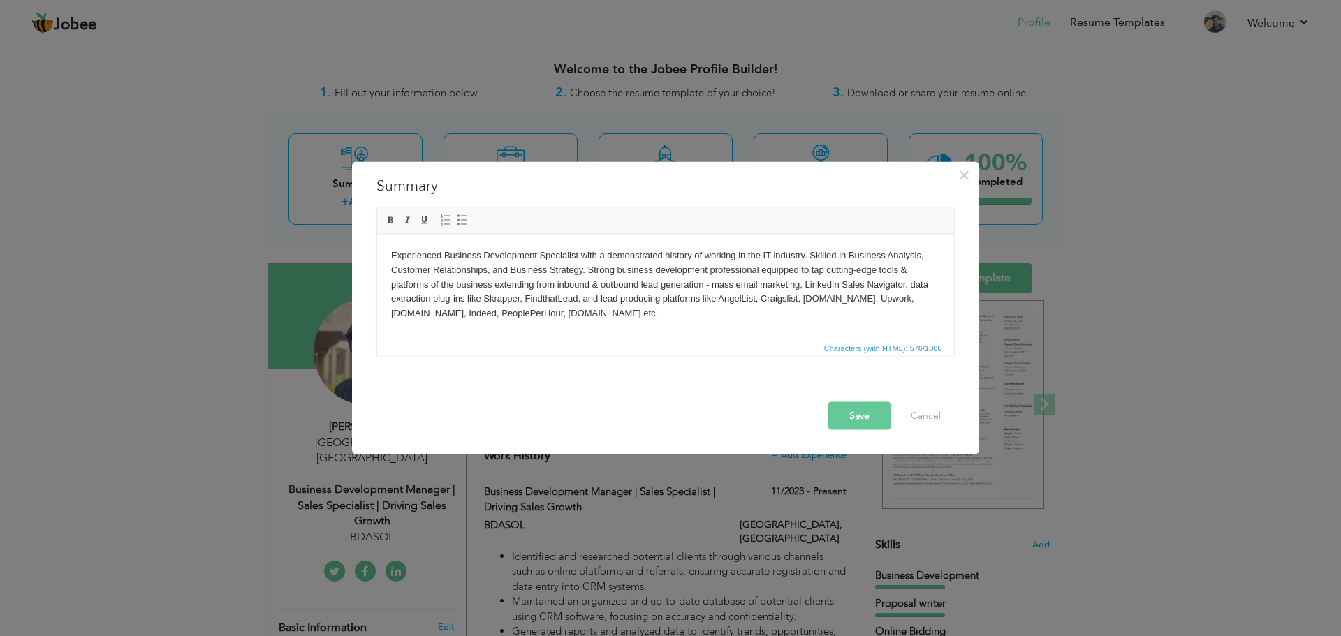
click at [582, 259] on body "Experienced Business Development Specialist with a demonstrated history of work…" at bounding box center [665, 284] width 549 height 73
click at [581, 254] on body "Experienced Business Development Specialist Detail-oriented Administrative & Da…" at bounding box center [665, 284] width 549 height 73
click at [833, 252] on body "Experienced Business Development Specialist & Detail-oriented Administrative & …" at bounding box center [665, 284] width 549 height 73
click at [650, 254] on body "Experienced Business Development Specialist & Detail-oriented Administrative & …" at bounding box center [665, 284] width 549 height 73
click at [865, 423] on button "Save" at bounding box center [860, 416] width 62 height 28
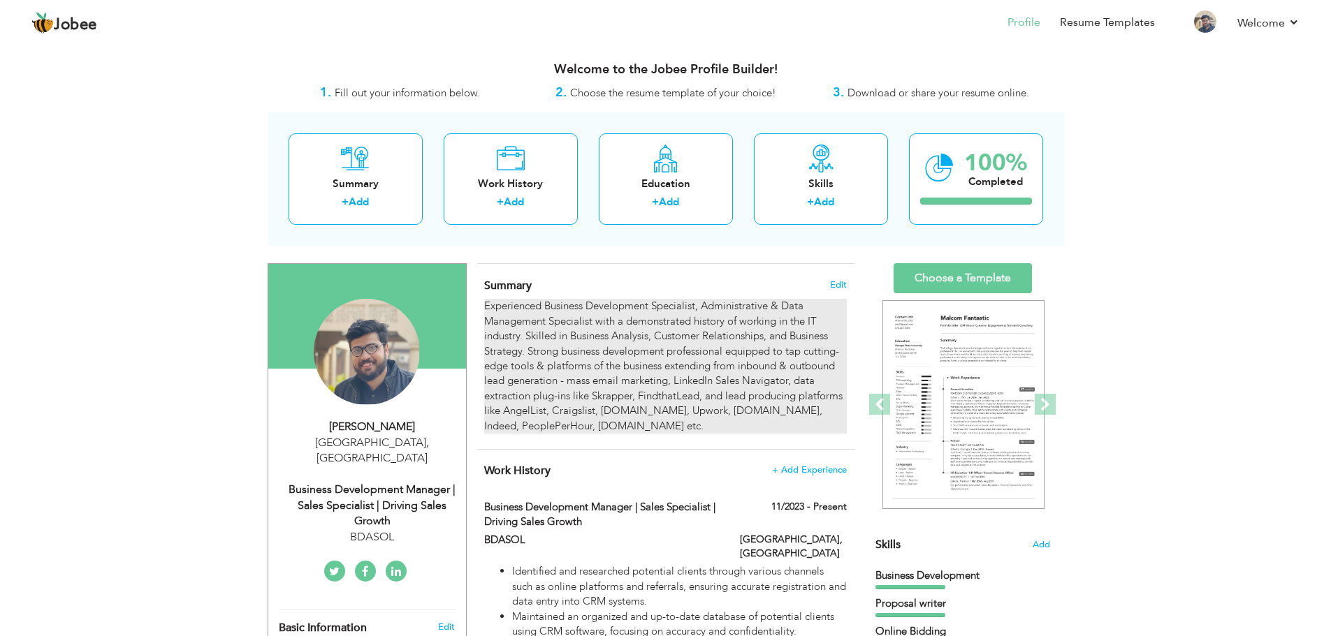
click at [771, 338] on div "Experienced Business Development Specialist, Administrative & Data Management S…" at bounding box center [665, 366] width 362 height 135
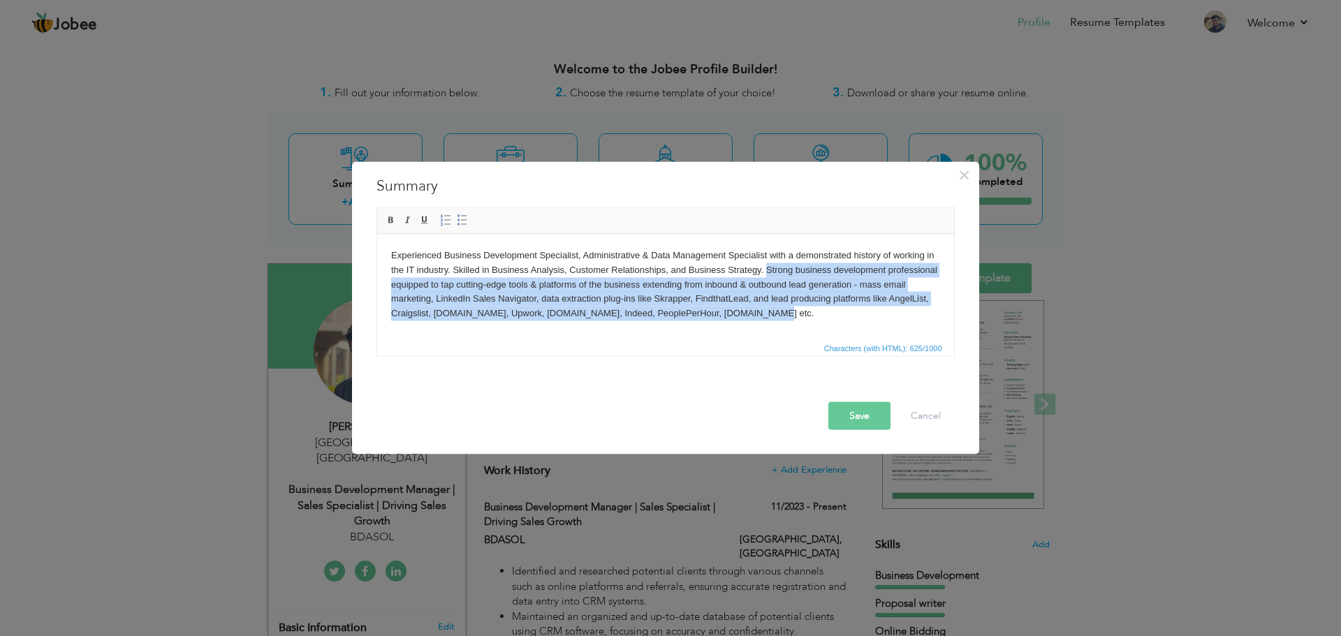
drag, startPoint x: 840, startPoint y: 315, endPoint x: 766, endPoint y: 270, distance: 86.5
click at [766, 270] on body "Experienced Business Development Specialist, Administrative & Data Management S…" at bounding box center [665, 284] width 549 height 73
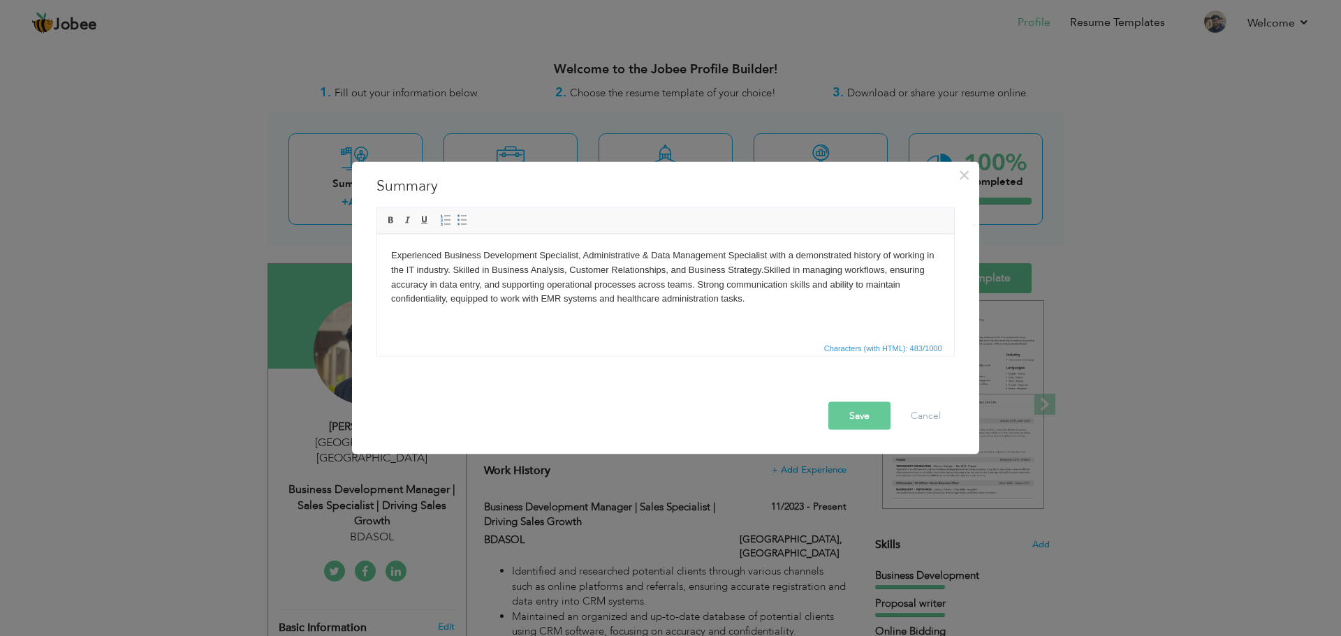
click at [877, 414] on button "Save" at bounding box center [860, 416] width 62 height 28
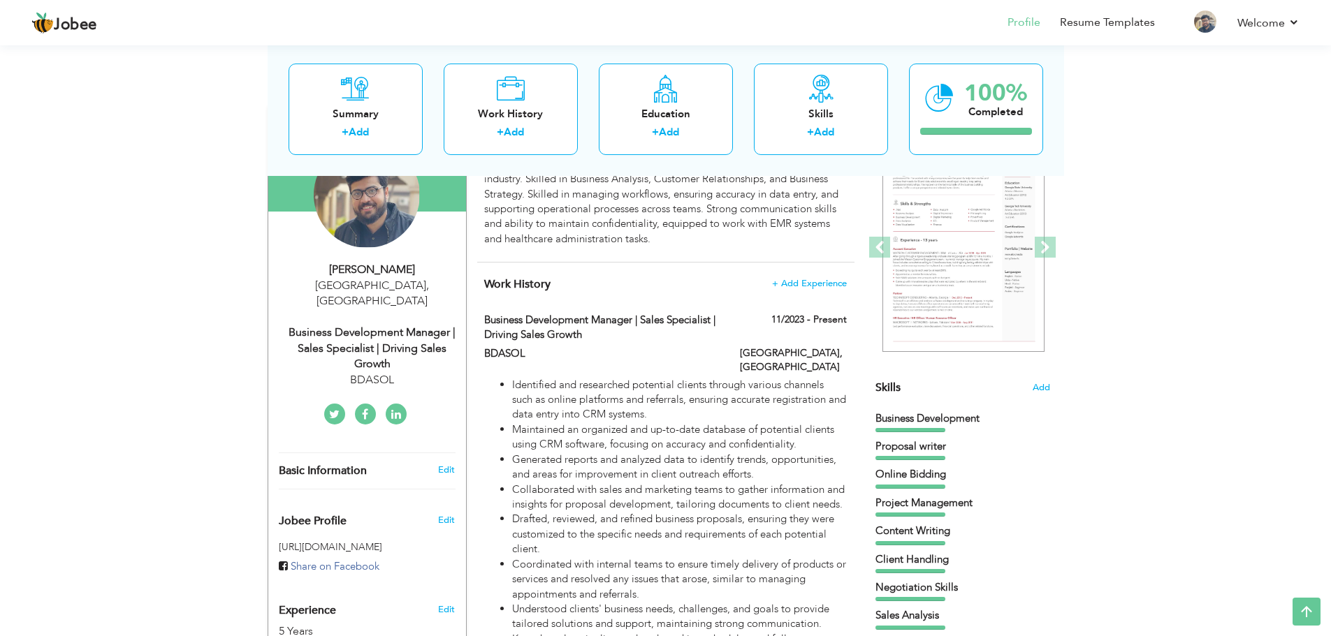
scroll to position [156, 0]
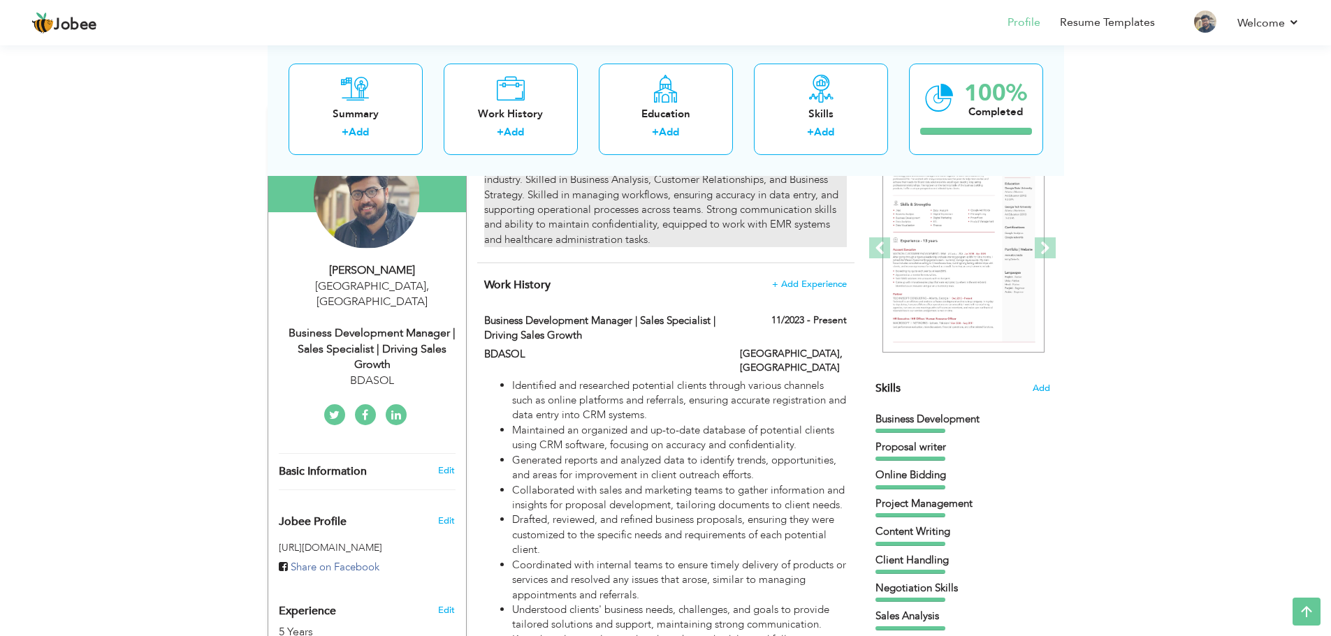
click at [715, 201] on div "Experienced Business Development Specialist, Administrative & Data Management S…" at bounding box center [665, 195] width 362 height 105
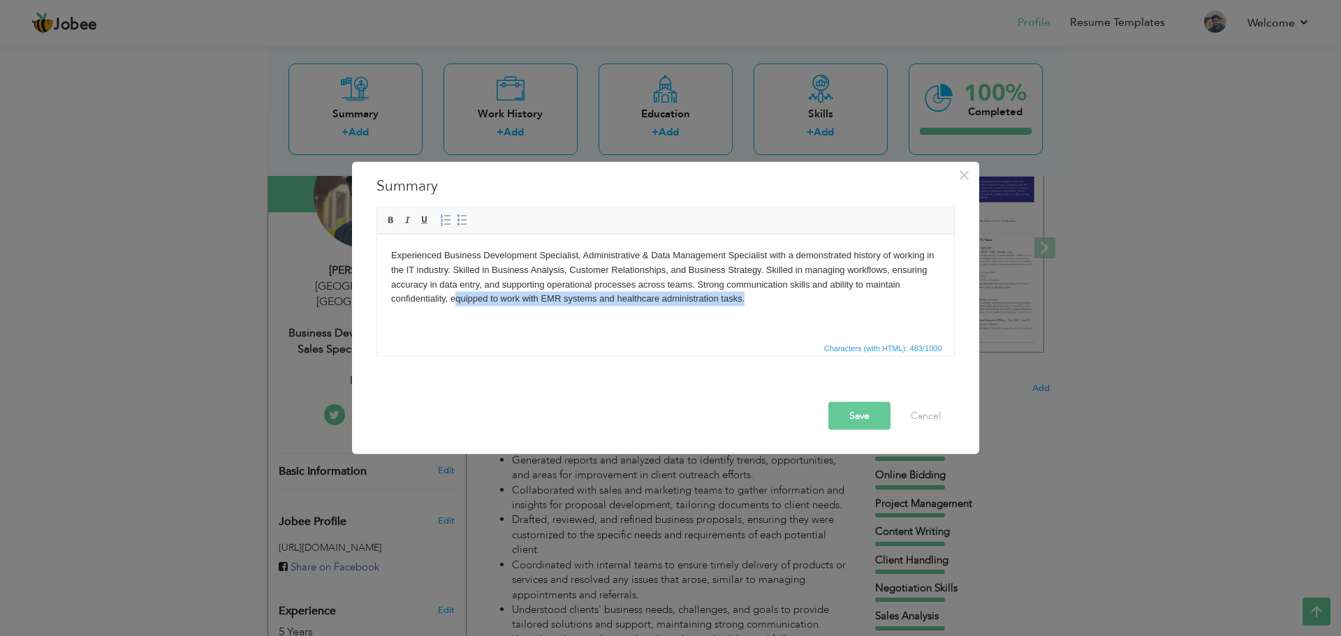
drag, startPoint x: 804, startPoint y: 305, endPoint x: 455, endPoint y: 299, distance: 349.4
click at [455, 299] on body "Experienced Business Development Specialist, Administrative & Data Management S…" at bounding box center [665, 277] width 549 height 58
click at [864, 418] on button "Save" at bounding box center [860, 416] width 62 height 28
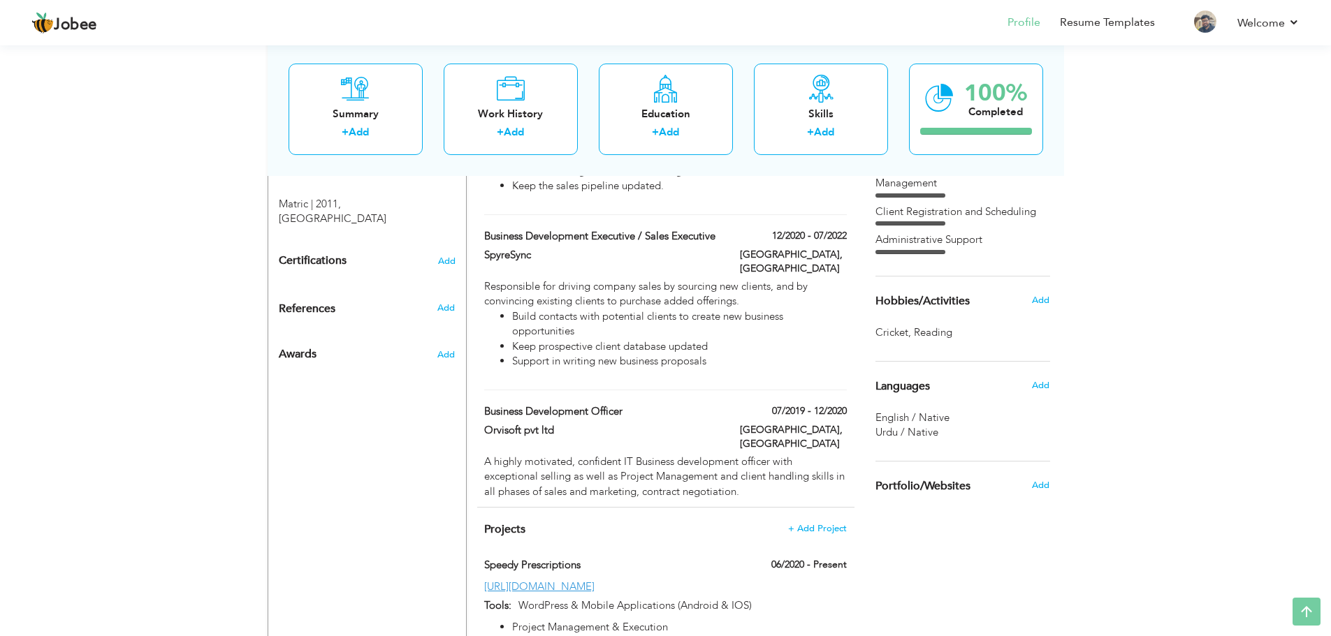
scroll to position [0, 0]
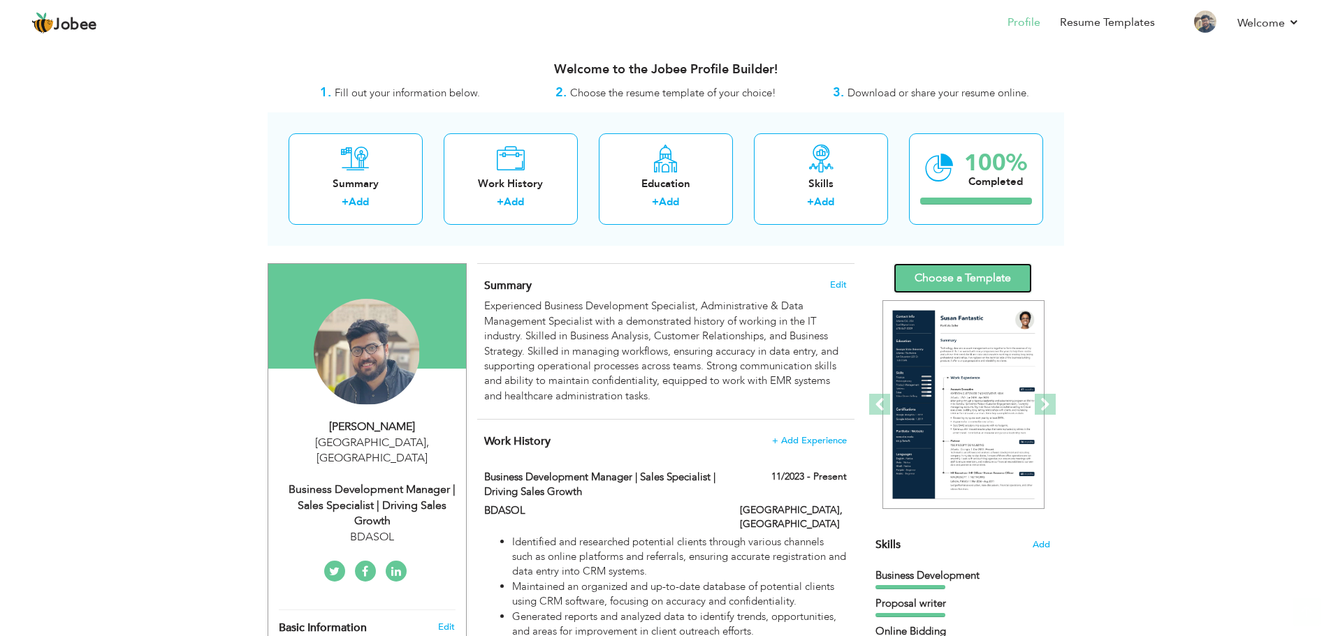
click at [988, 278] on link "Choose a Template" at bounding box center [963, 278] width 138 height 30
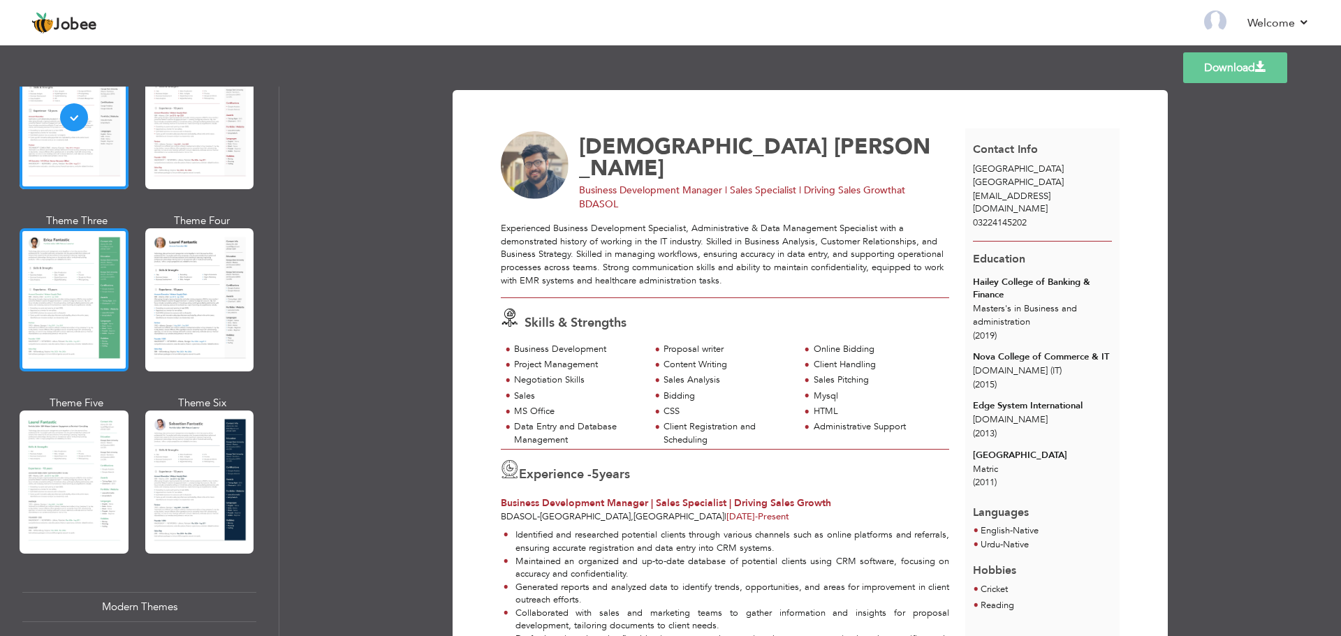
scroll to position [142, 0]
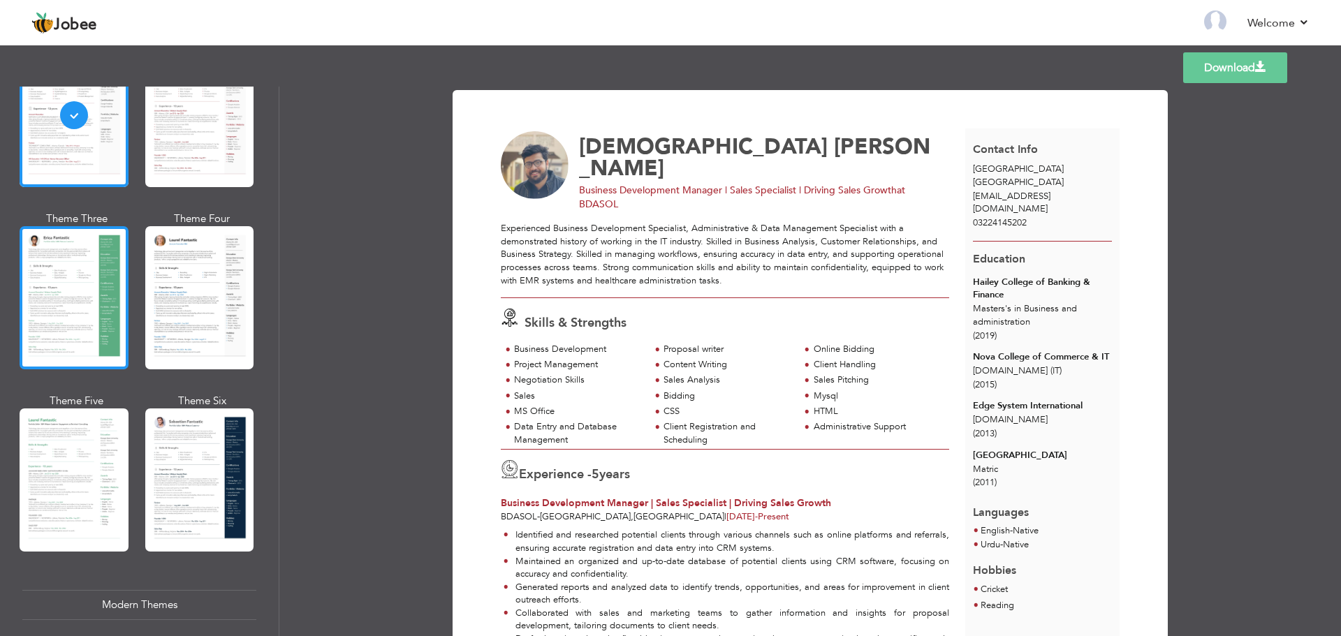
click at [70, 449] on div at bounding box center [74, 480] width 109 height 143
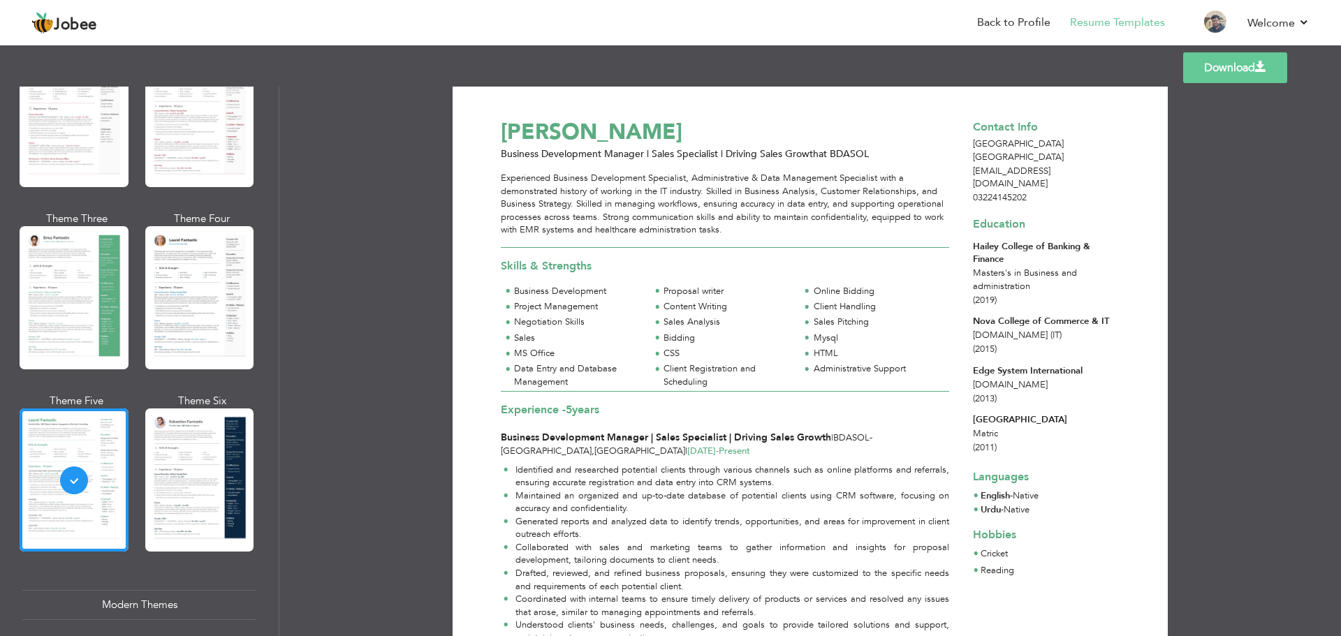
scroll to position [0, 0]
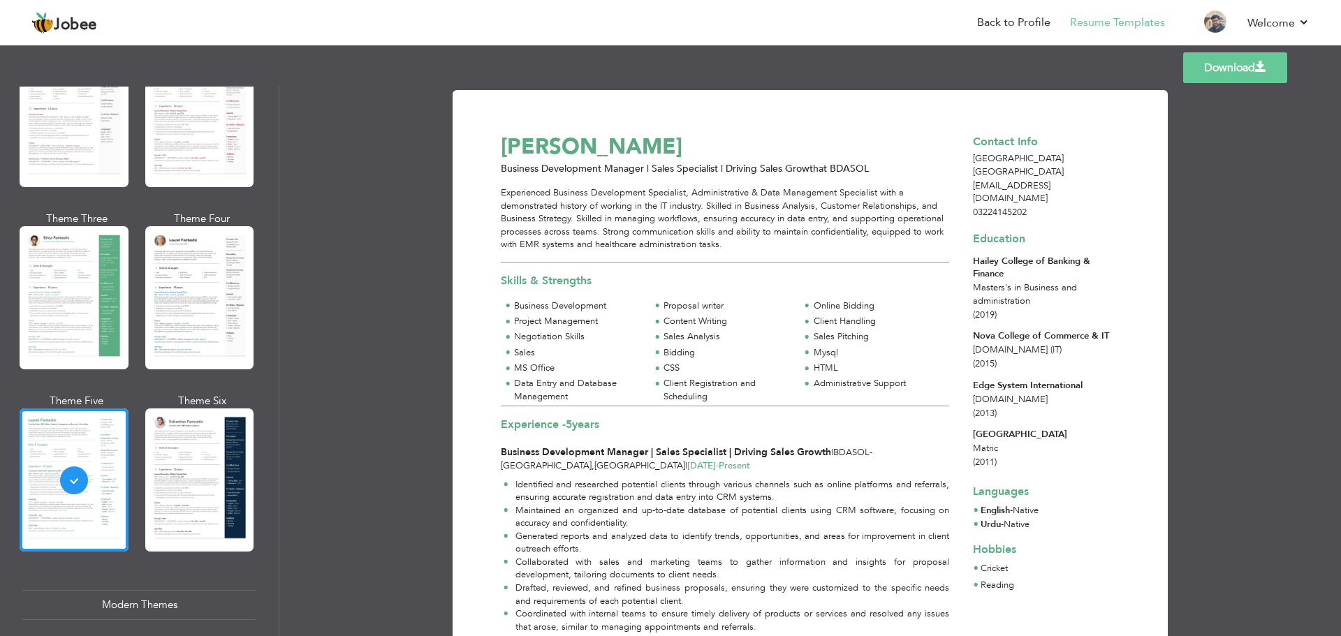
click at [1265, 58] on link "Download" at bounding box center [1236, 67] width 104 height 31
